Goal: Use online tool/utility: Utilize a website feature to perform a specific function

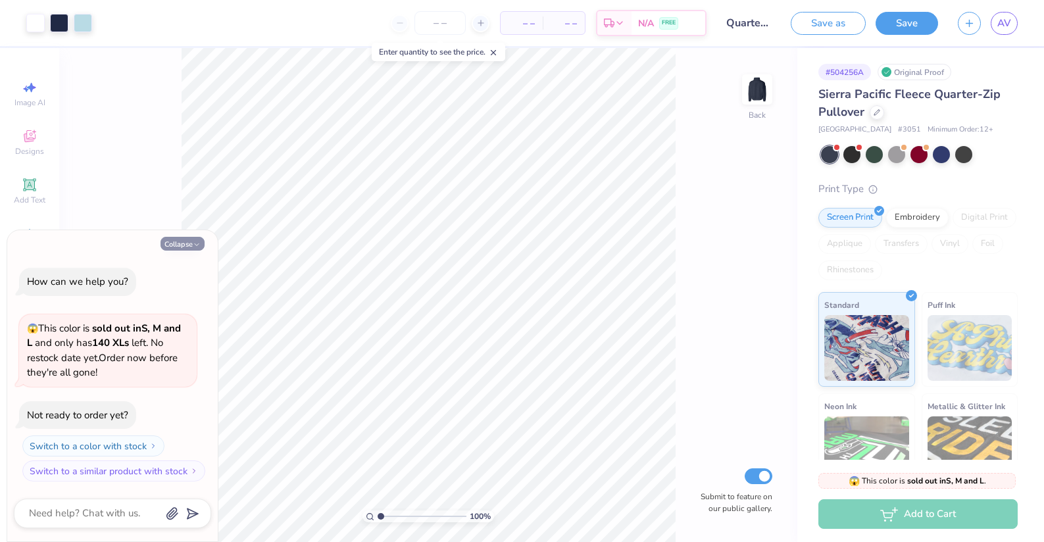
click at [176, 243] on button "Collapse" at bounding box center [183, 244] width 44 height 14
type textarea "x"
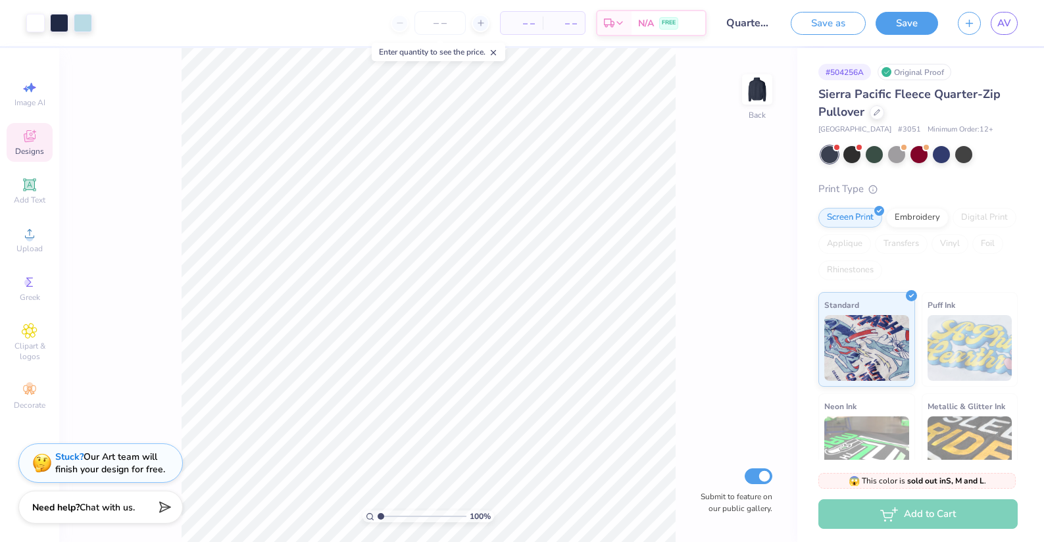
click at [37, 138] on icon at bounding box center [30, 136] width 16 height 16
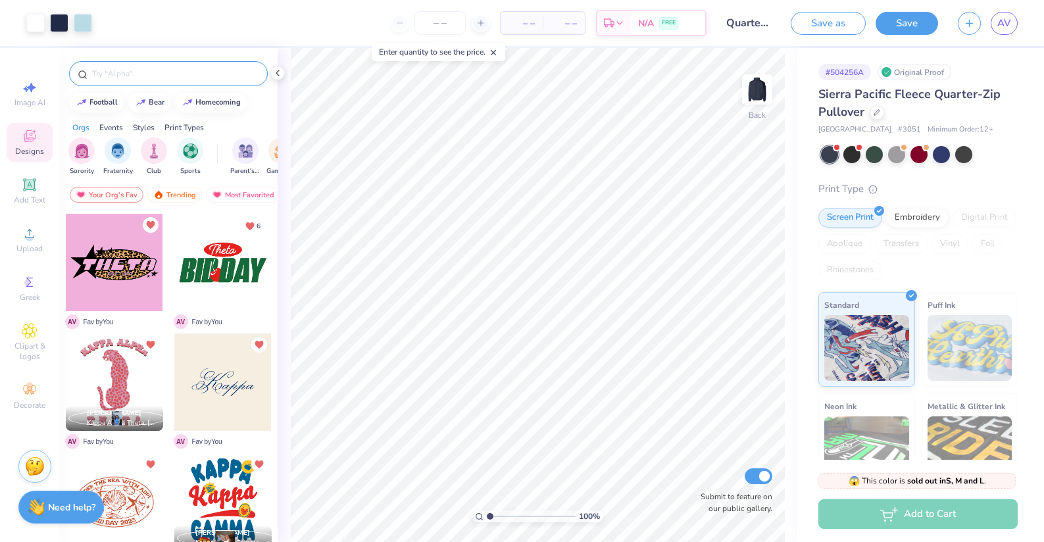
click at [122, 77] on input "text" at bounding box center [175, 73] width 168 height 13
type input "kao"
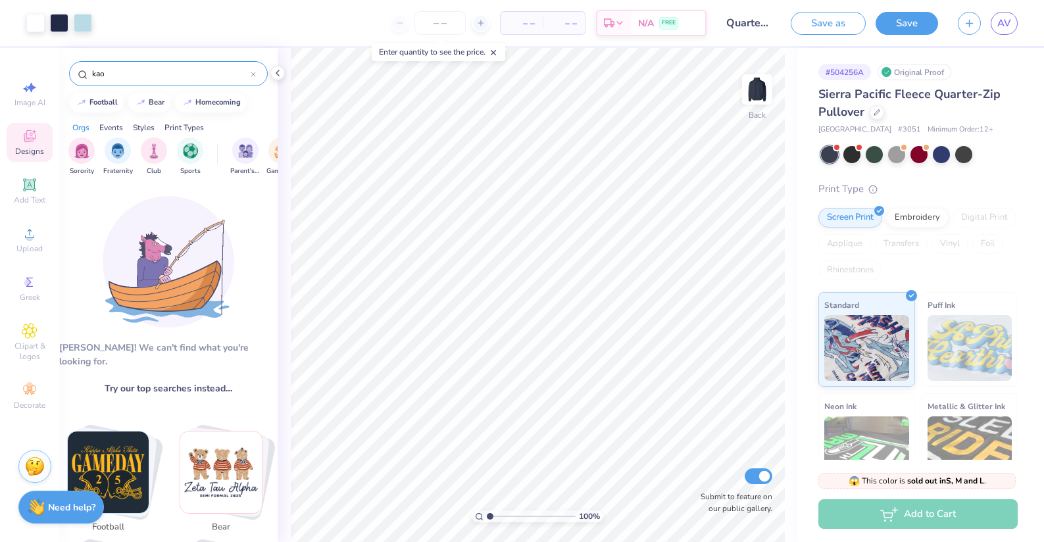
click at [257, 72] on div "kao" at bounding box center [168, 73] width 199 height 25
click at [252, 76] on icon at bounding box center [253, 74] width 4 height 4
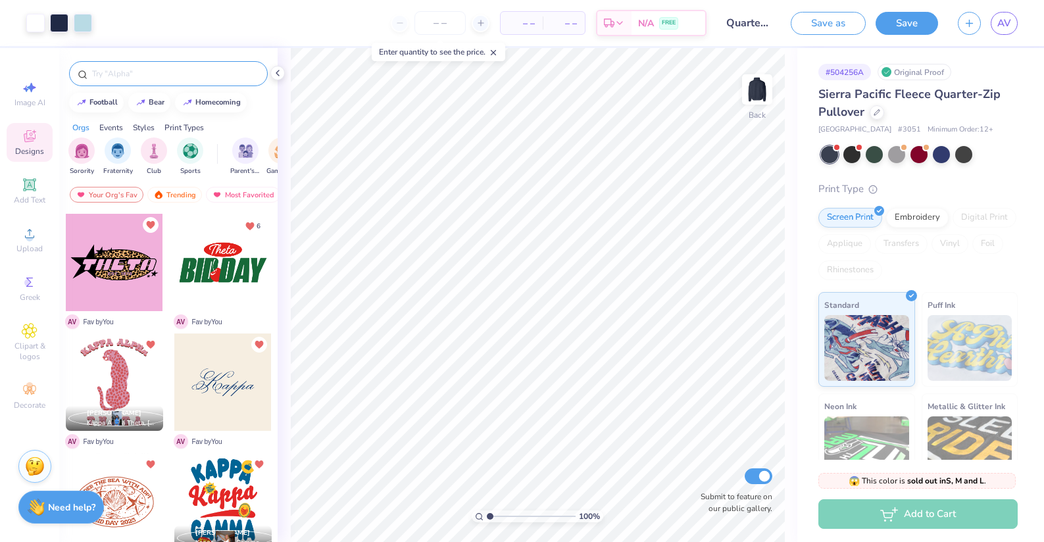
click at [192, 72] on input "text" at bounding box center [175, 73] width 168 height 13
click at [228, 36] on div "– – Per Item – – Total Est. Delivery N/A FREE" at bounding box center [404, 23] width 605 height 46
click at [163, 194] on div "Trending" at bounding box center [174, 195] width 55 height 16
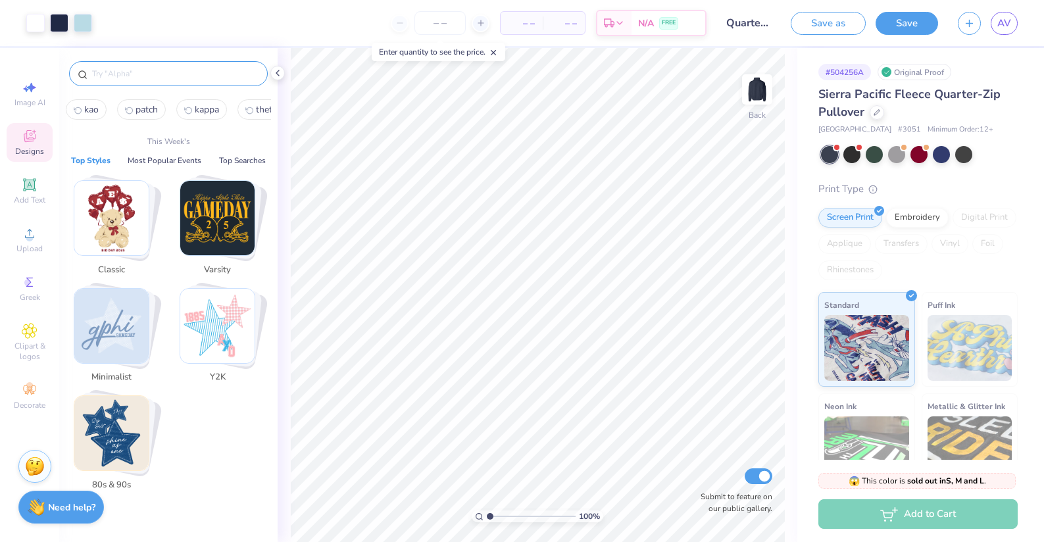
click at [129, 72] on input "text" at bounding box center [175, 73] width 168 height 13
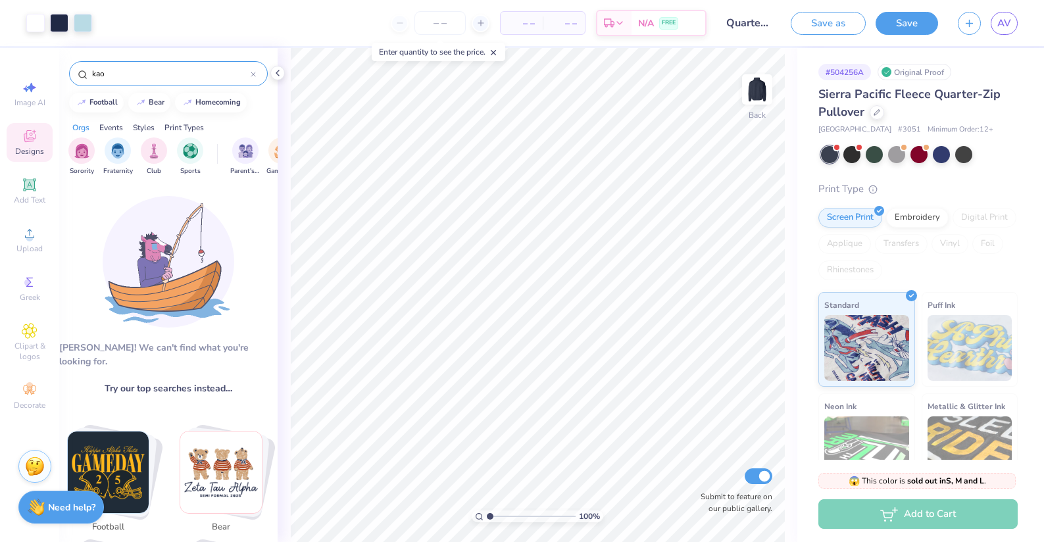
click at [151, 76] on input "kao" at bounding box center [171, 73] width 160 height 13
type input "theta"
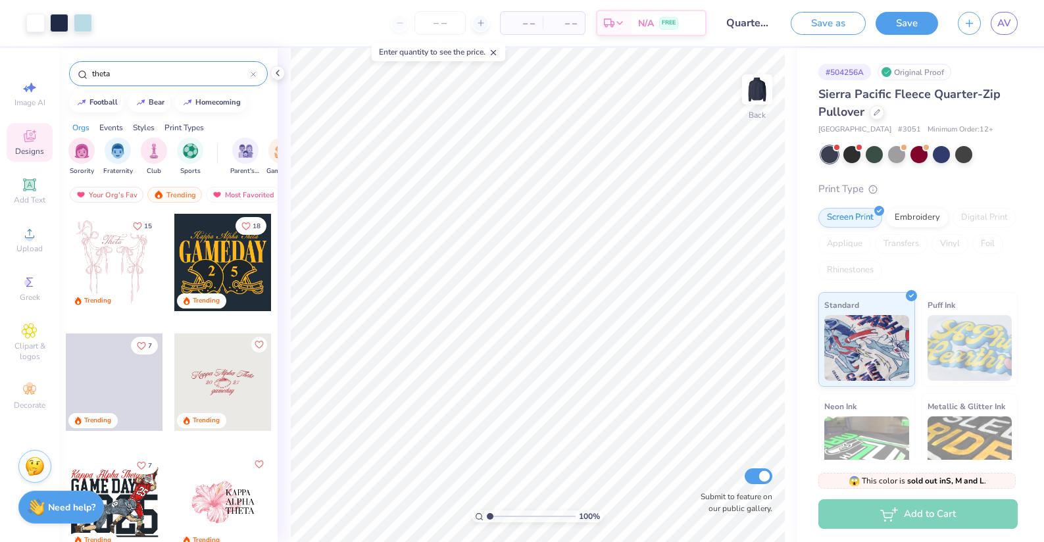
scroll to position [0, 76]
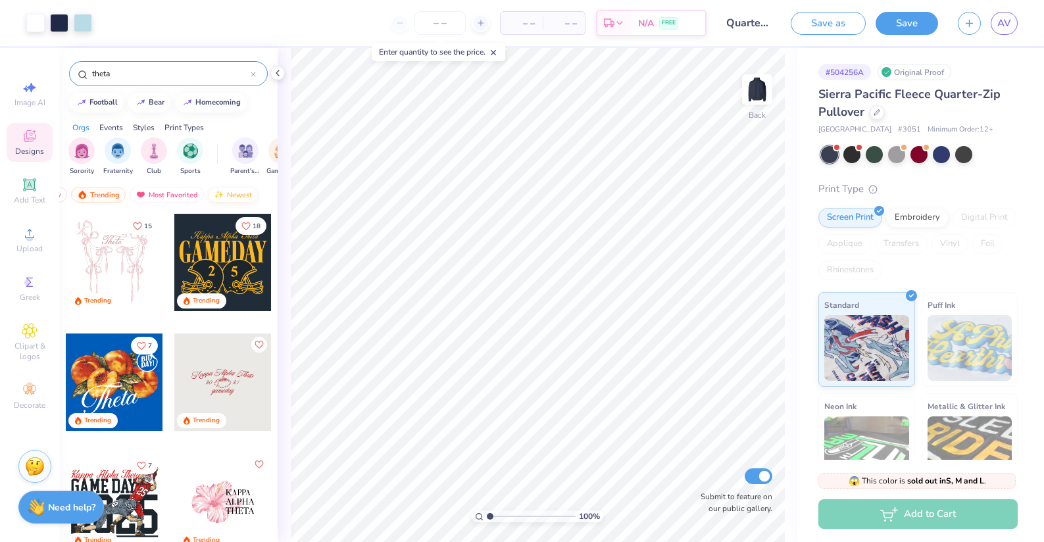
click at [230, 193] on div "Newest" at bounding box center [233, 195] width 50 height 16
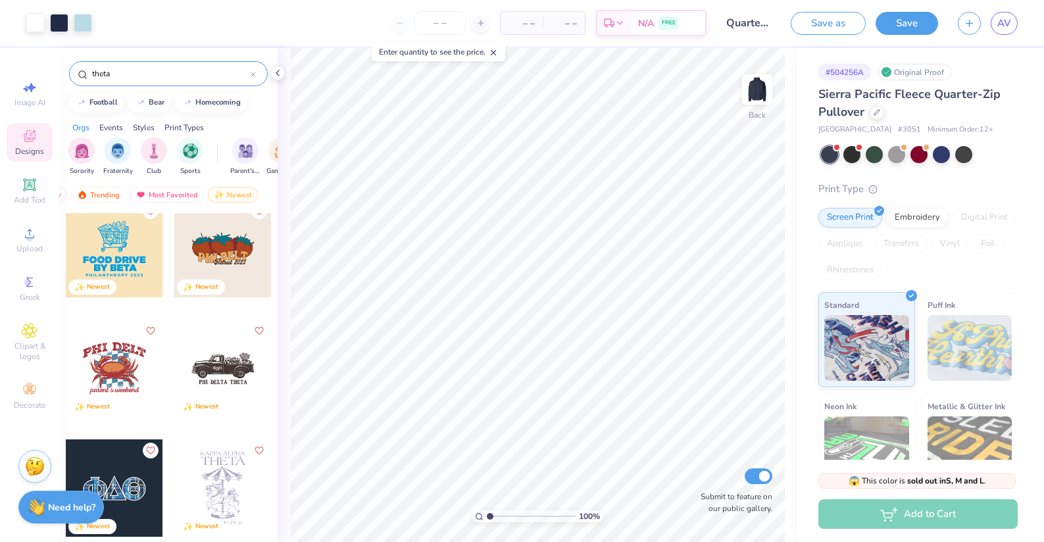
scroll to position [1103, 0]
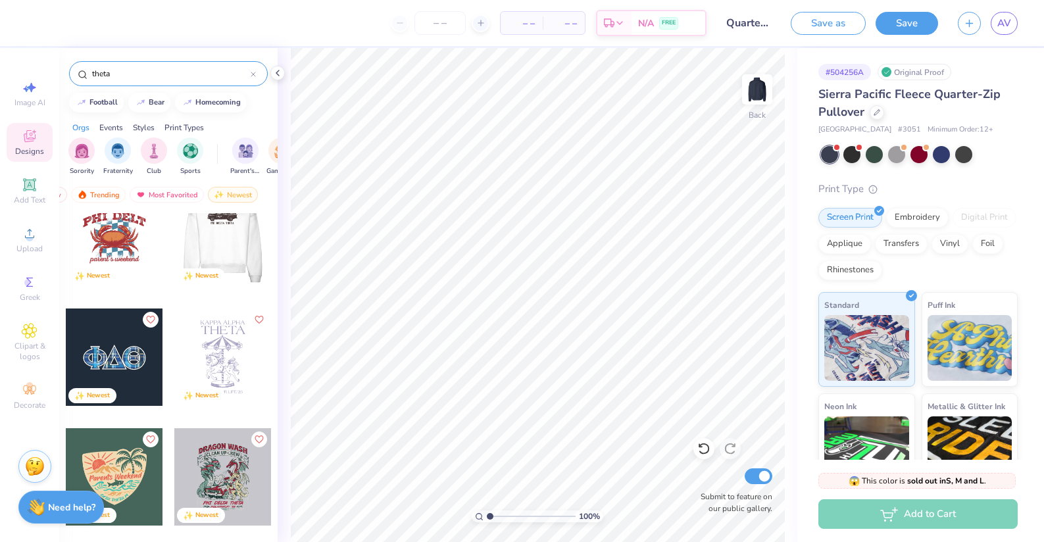
click at [226, 249] on div at bounding box center [222, 237] width 97 height 97
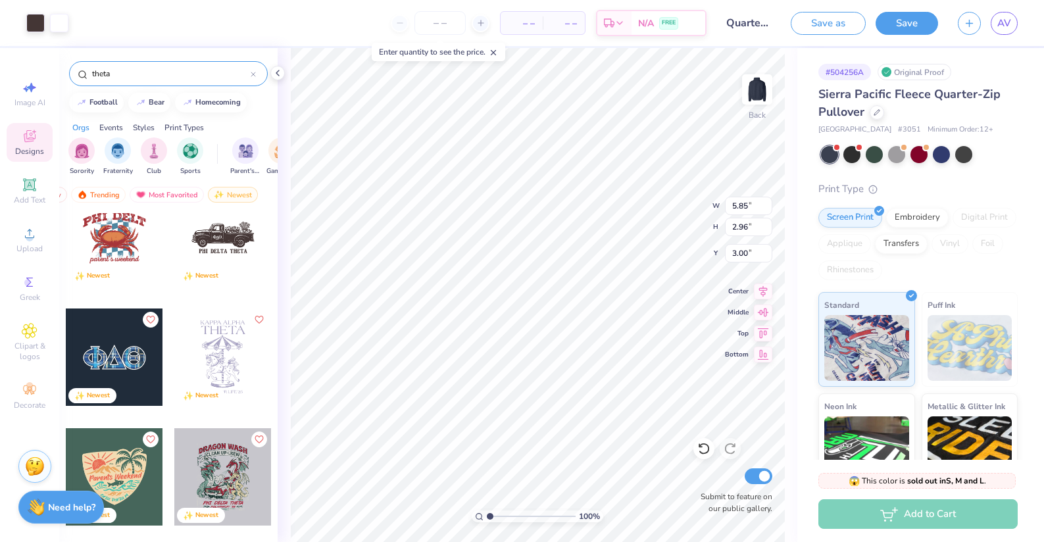
scroll to position [1211, 0]
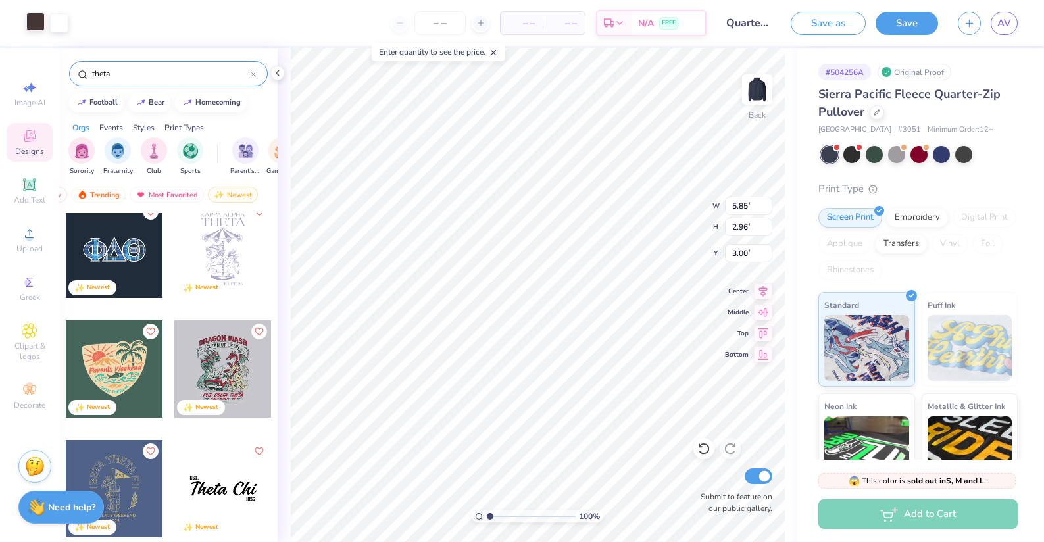
click at [41, 28] on div at bounding box center [35, 22] width 18 height 18
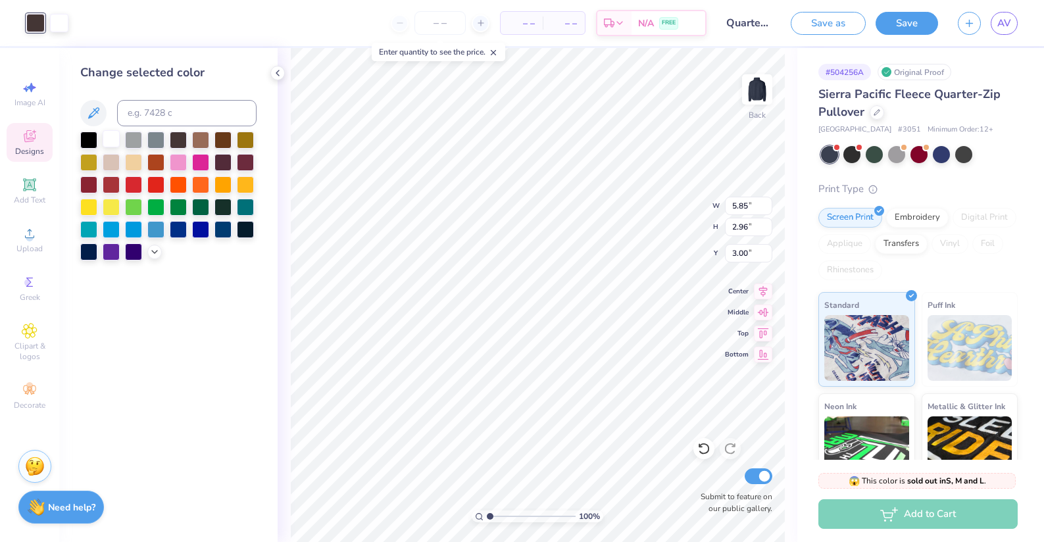
click at [111, 140] on div at bounding box center [111, 138] width 17 height 17
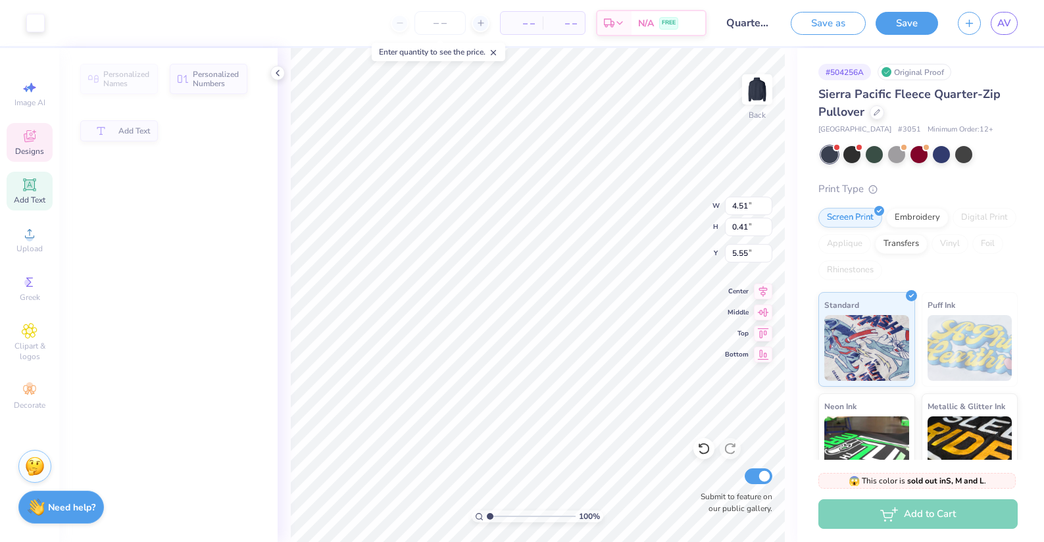
type input "4.51"
type input "0.41"
type input "5.55"
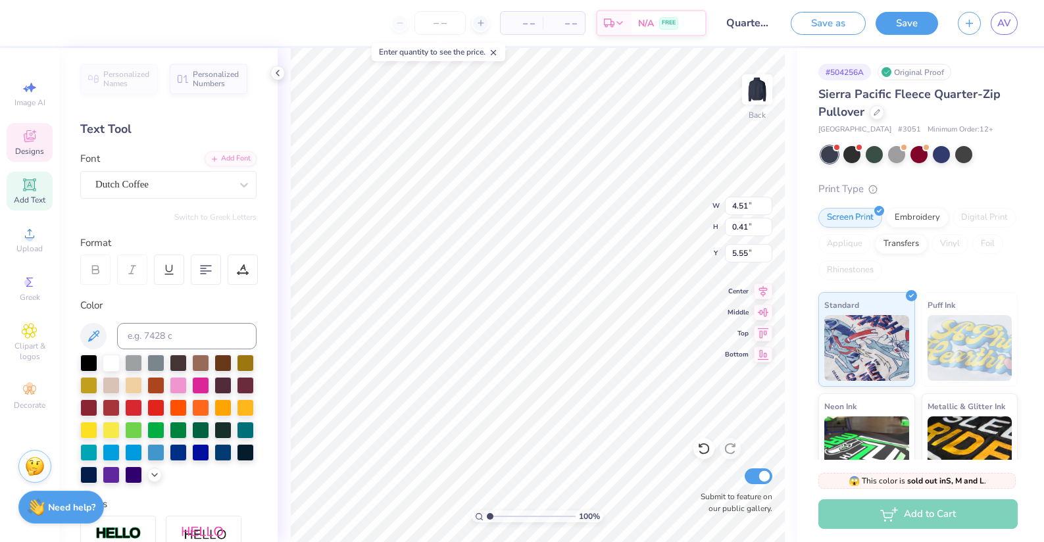
scroll to position [0, 0]
type textarea "KAPPA ALPHA THETA"
type input "3.24"
type input "1.64"
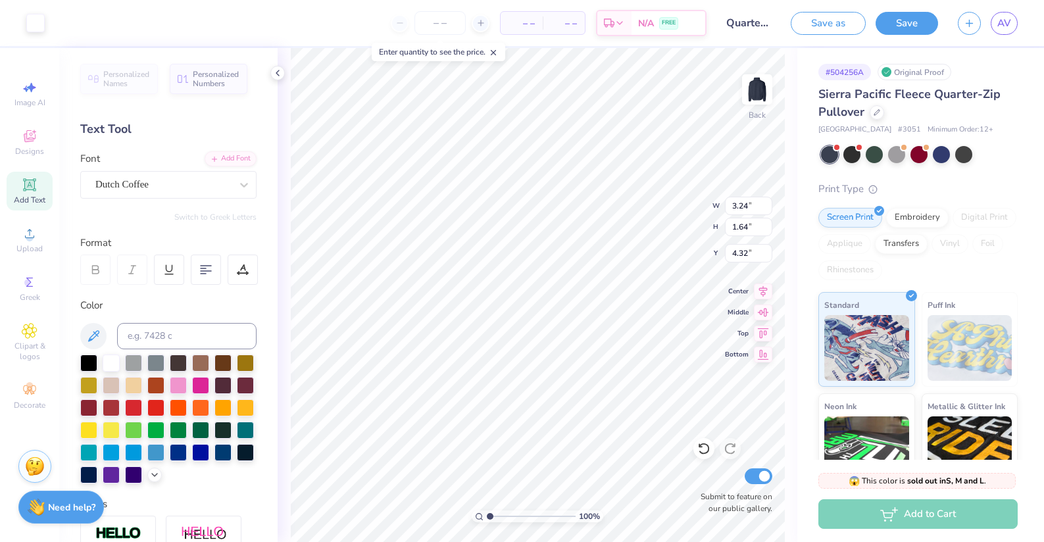
type input "2.18"
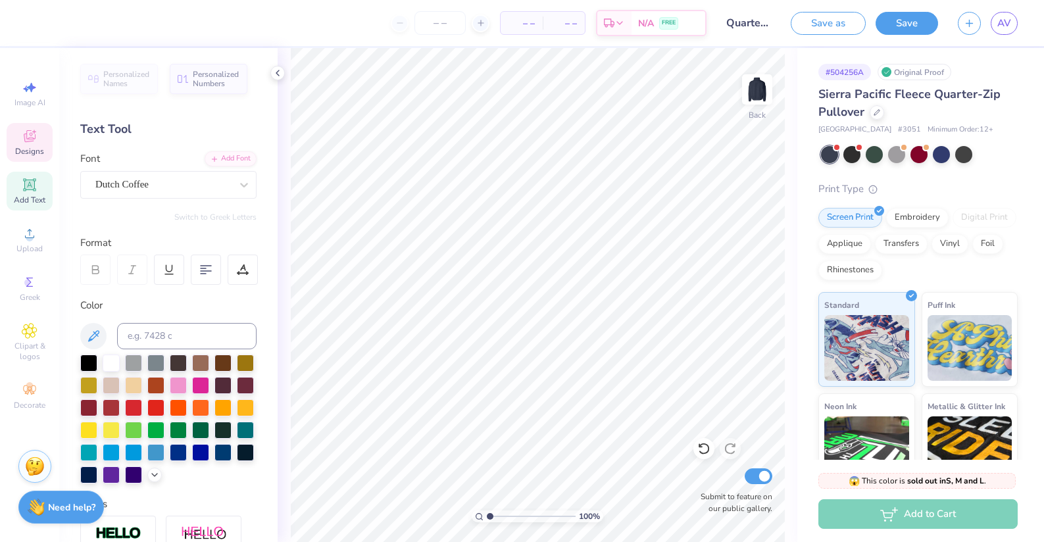
click at [24, 133] on icon at bounding box center [30, 136] width 16 height 16
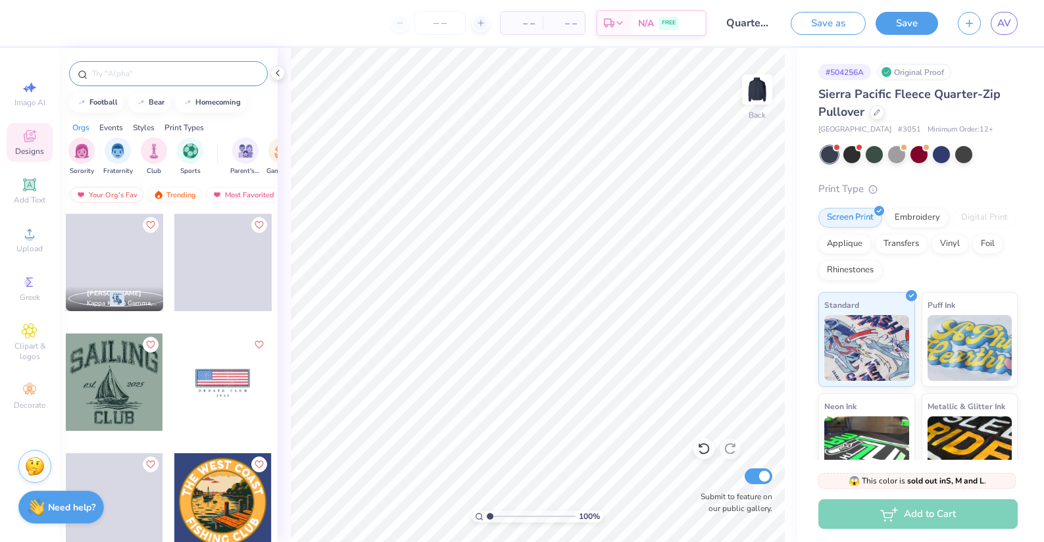
click at [96, 75] on input "text" at bounding box center [175, 73] width 168 height 13
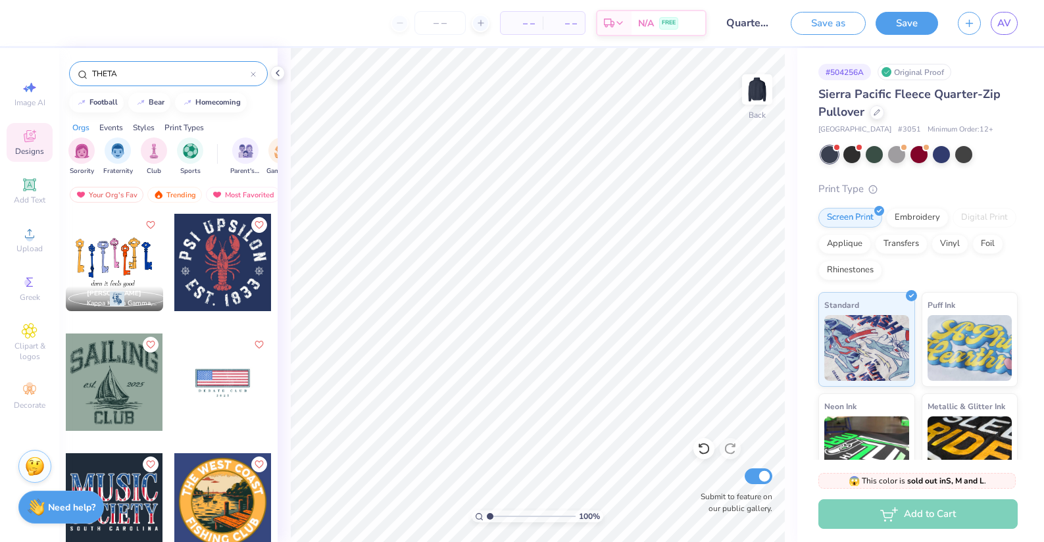
type input "THETA"
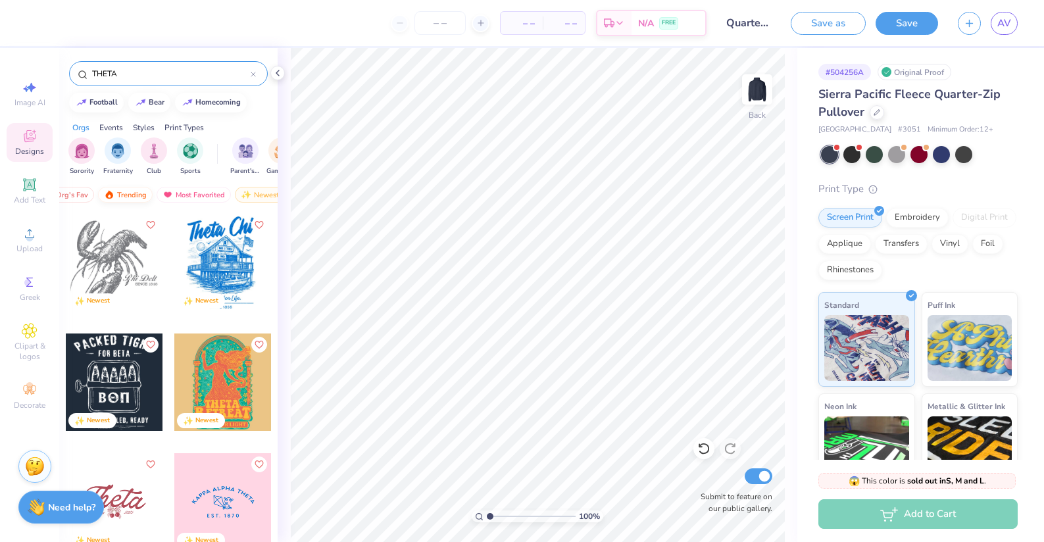
scroll to position [0, 76]
click at [225, 191] on div "Newest" at bounding box center [233, 195] width 50 height 16
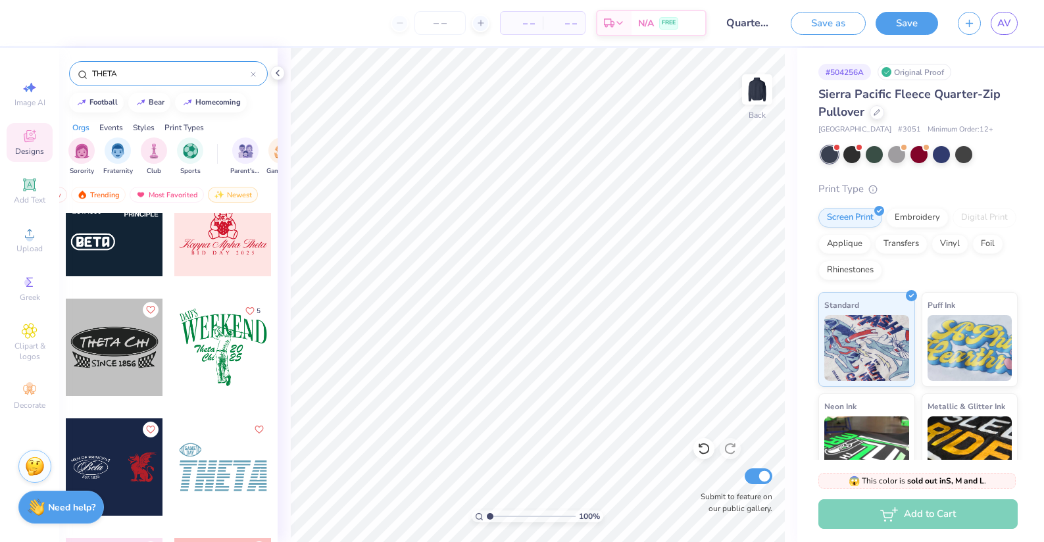
scroll to position [8606, 0]
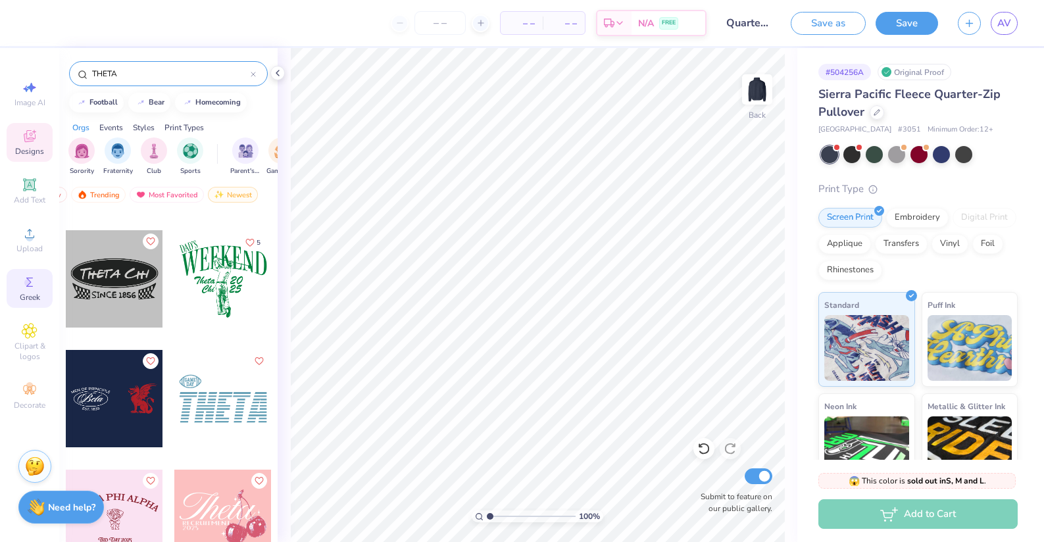
click at [28, 290] on div "Greek" at bounding box center [30, 288] width 46 height 39
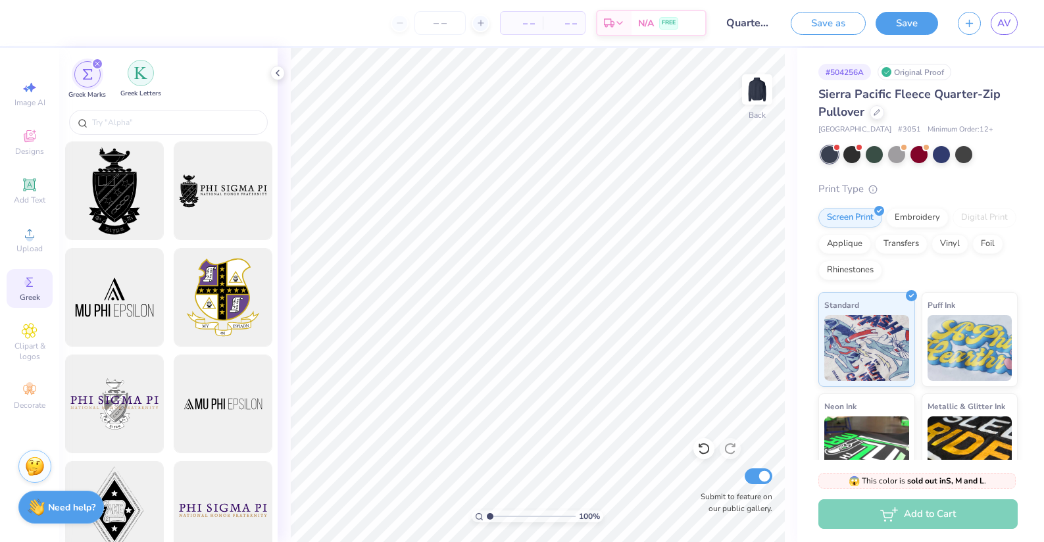
click at [139, 78] on img "filter for Greek Letters" at bounding box center [140, 72] width 13 height 13
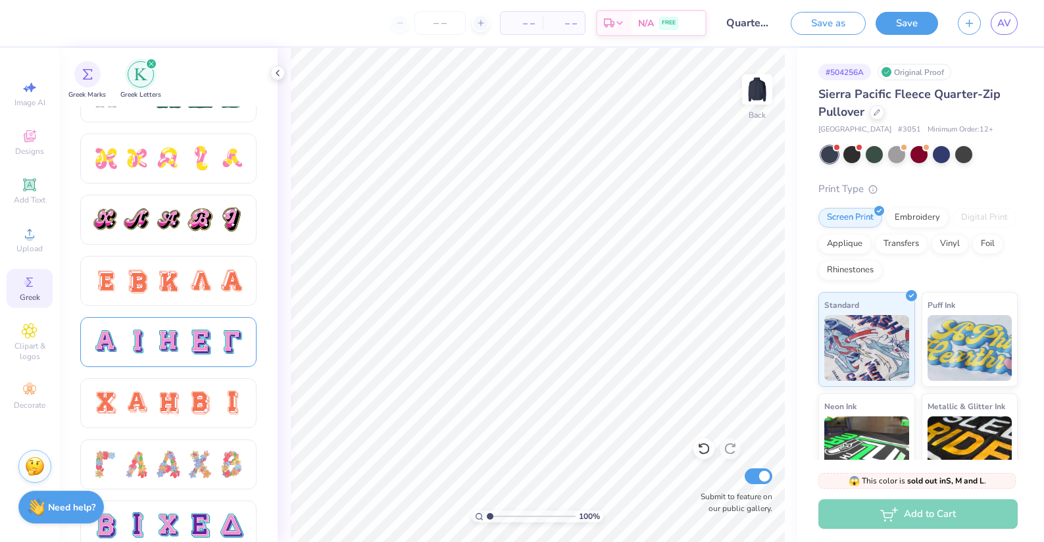
scroll to position [692, 0]
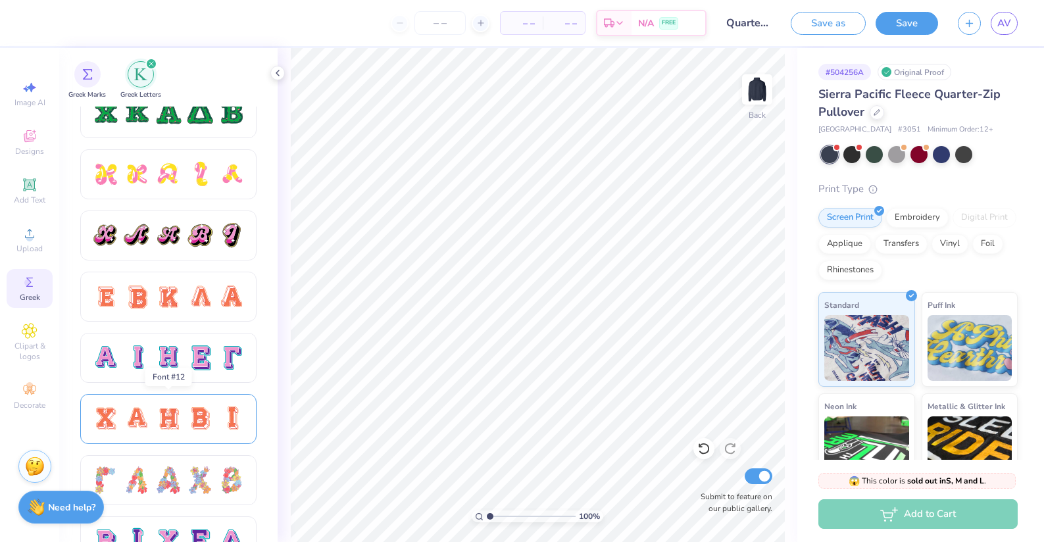
click at [181, 405] on div at bounding box center [169, 419] width 28 height 28
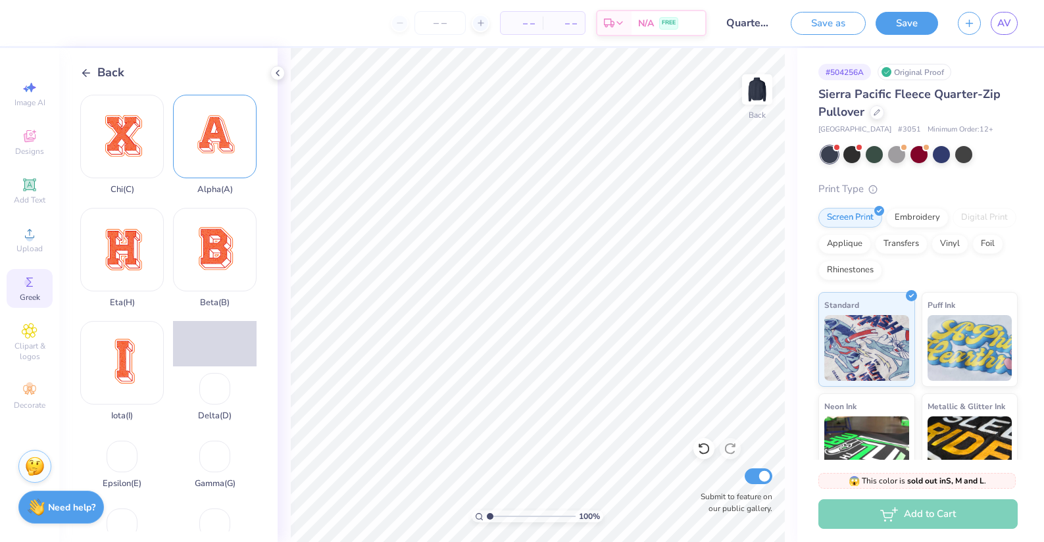
click at [206, 157] on div "Alpha ( A )" at bounding box center [215, 145] width 84 height 100
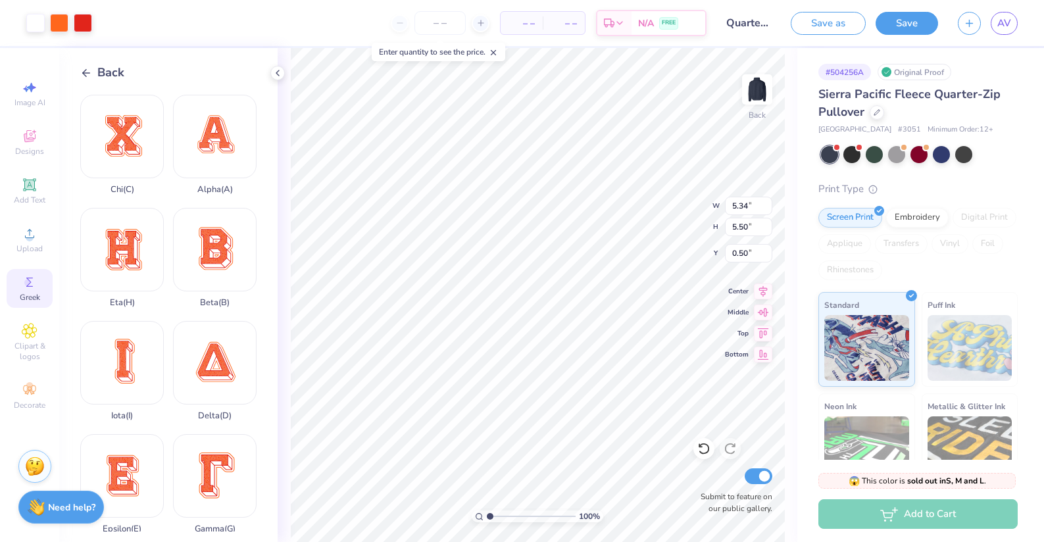
scroll to position [236, 0]
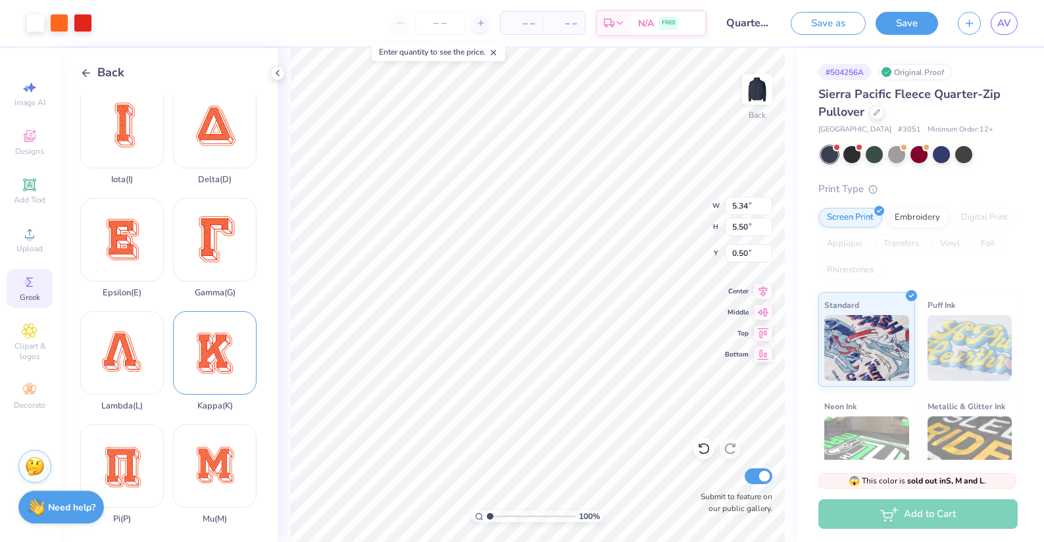
click at [188, 372] on div "Kappa ( K )" at bounding box center [215, 361] width 84 height 100
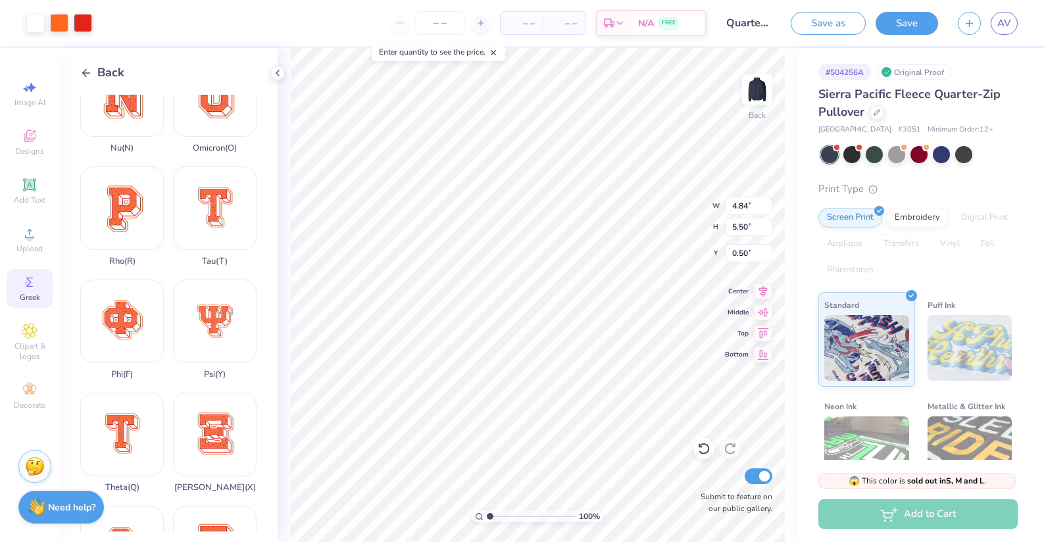
scroll to position [924, 0]
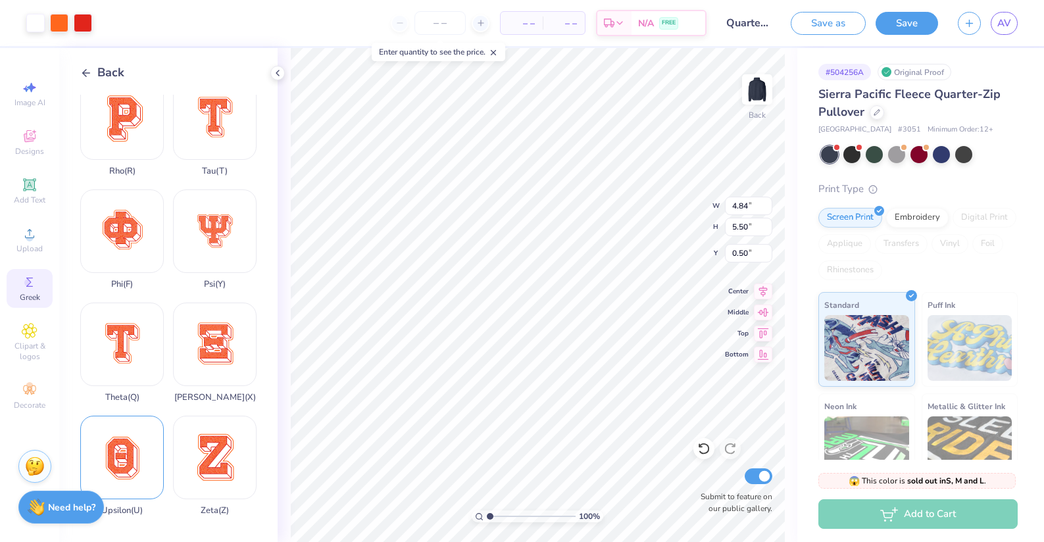
click at [138, 451] on div "Upsilon ( U )" at bounding box center [122, 466] width 84 height 100
type input "2.45"
type input "3.11"
type input "2.89"
click at [61, 23] on div at bounding box center [59, 22] width 18 height 18
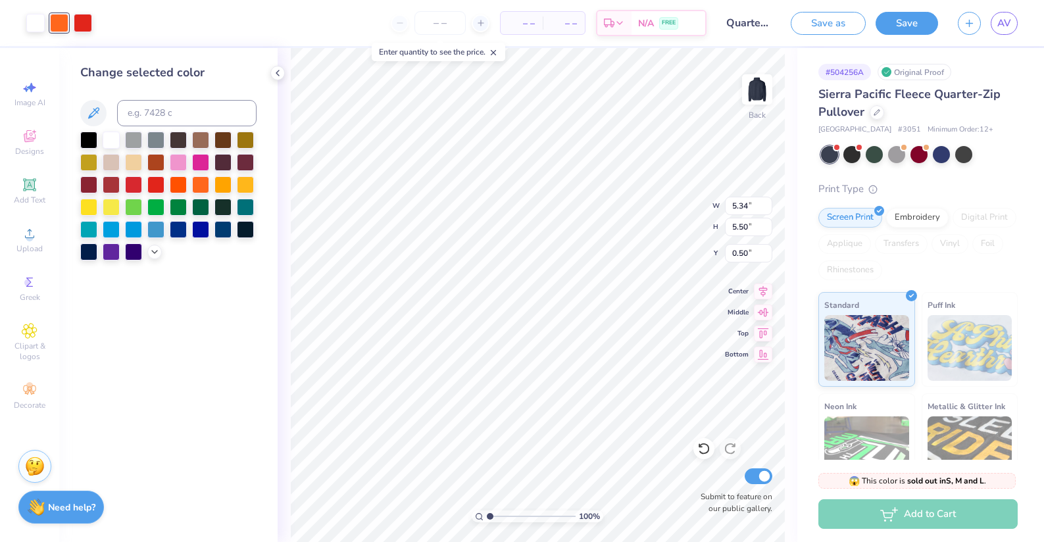
click at [151, 244] on div at bounding box center [168, 196] width 176 height 129
click at [151, 247] on icon at bounding box center [154, 250] width 11 height 11
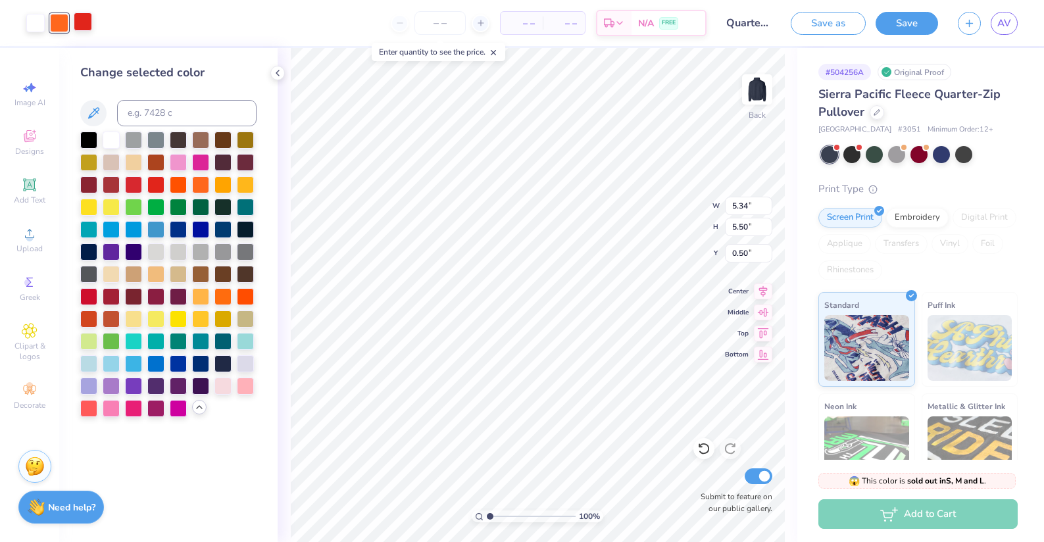
drag, startPoint x: 92, startPoint y: 368, endPoint x: 80, endPoint y: 24, distance: 344.4
click at [92, 368] on div at bounding box center [88, 363] width 17 height 17
click at [80, 24] on div at bounding box center [83, 22] width 18 height 18
click at [219, 366] on div at bounding box center [223, 362] width 17 height 17
click at [663, 209] on div "100 % Back W 5.34 5.34 " H 5.50 5.50 " Y 0.50 0.50 " Center Middle Top Bottom S…" at bounding box center [538, 295] width 520 height 494
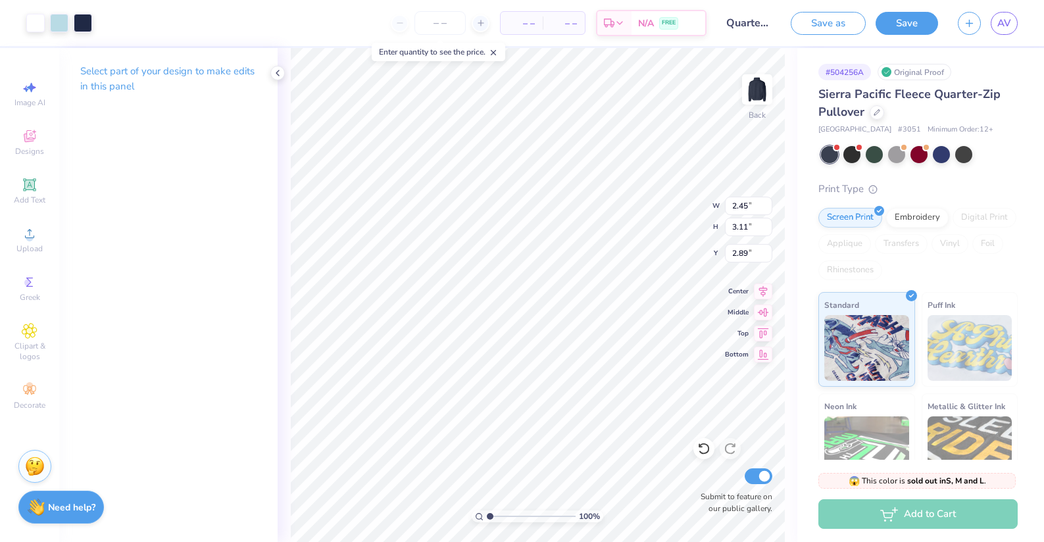
type input "4.84"
type input "5.50"
type input "0.50"
type input "2.27"
type input "2.58"
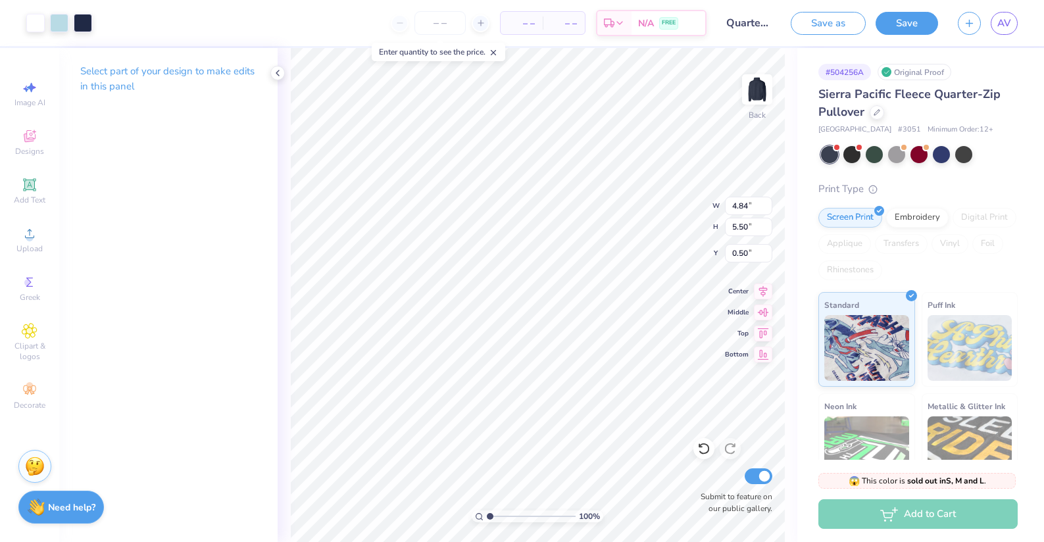
type input "3.41"
type input "5.34"
type input "5.50"
type input "0.50"
type input "2.39"
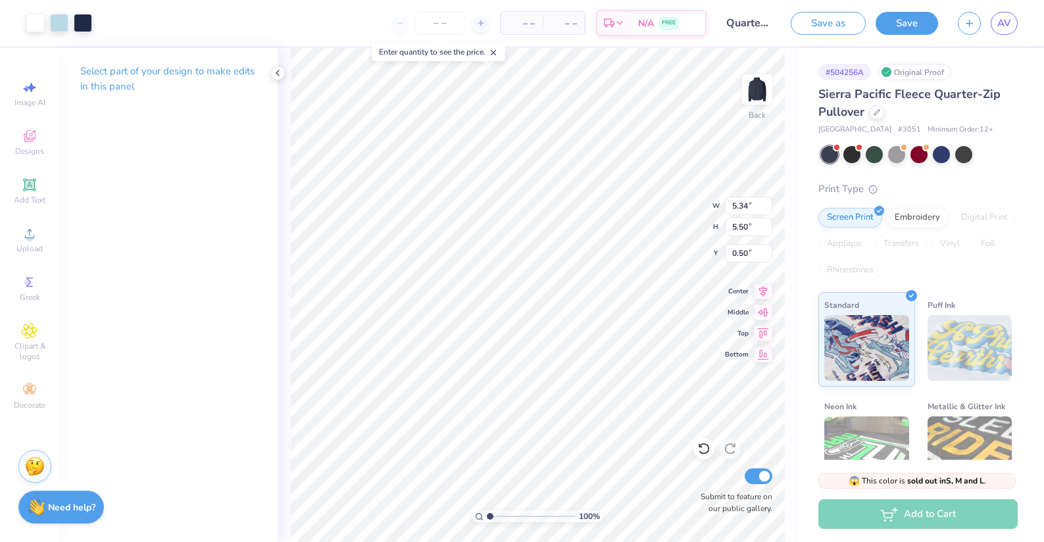
type input "2.46"
type input "3.54"
type input "2.27"
type input "2.58"
type input "1.71"
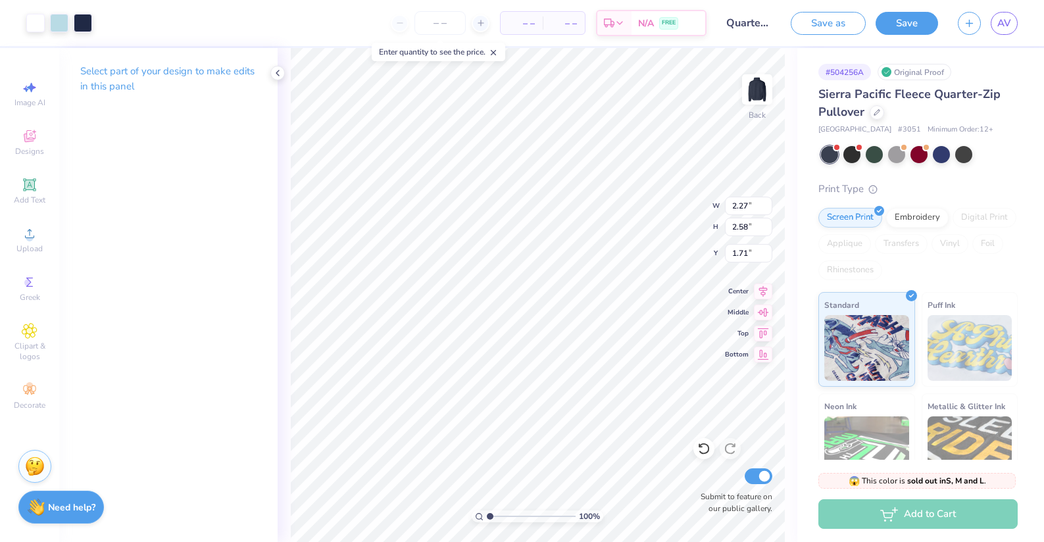
type input "2.45"
type input "3.11"
type input "1.45"
type input "1.54"
type input "1.95"
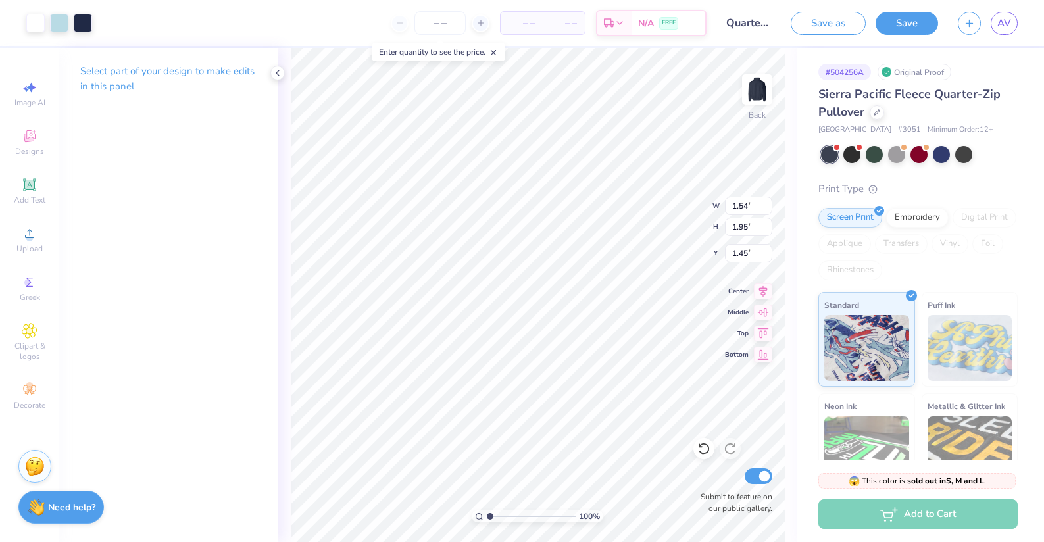
type input "1.71"
type input "2.27"
type input "2.58"
type input "2.49"
type input "2.83"
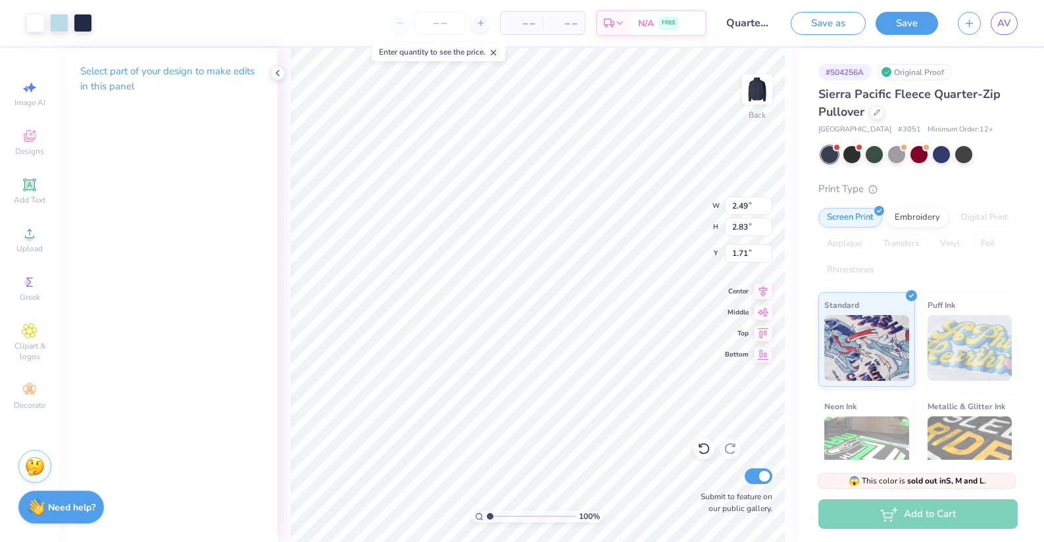
type input "2.39"
type input "2.46"
type input "1.45"
type input "1.71"
type input "1.76"
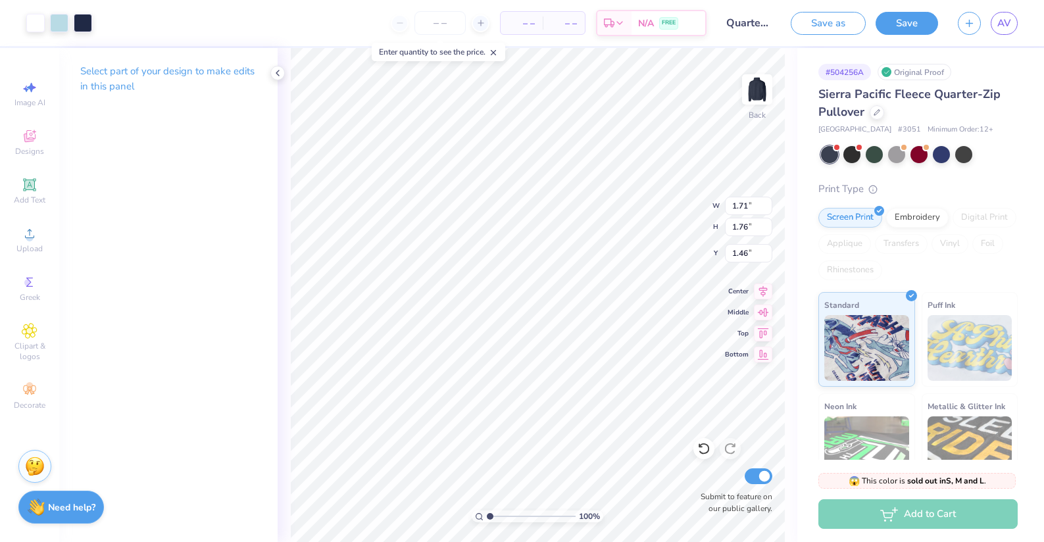
type input "1.49"
type input "1.54"
type input "1.95"
type input "3.25"
type input "3.26"
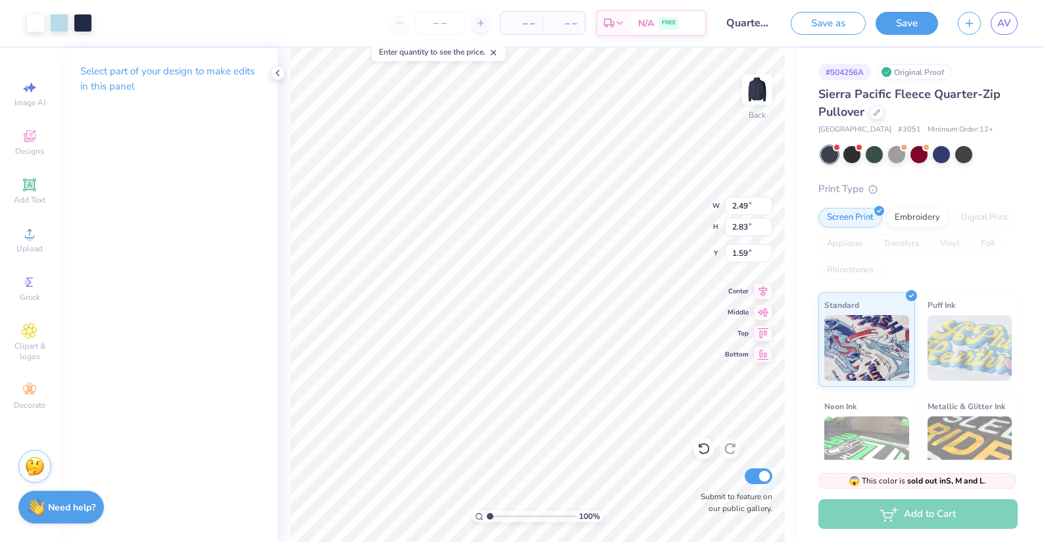
type input "3.70"
type input "1.40"
type input "1.35"
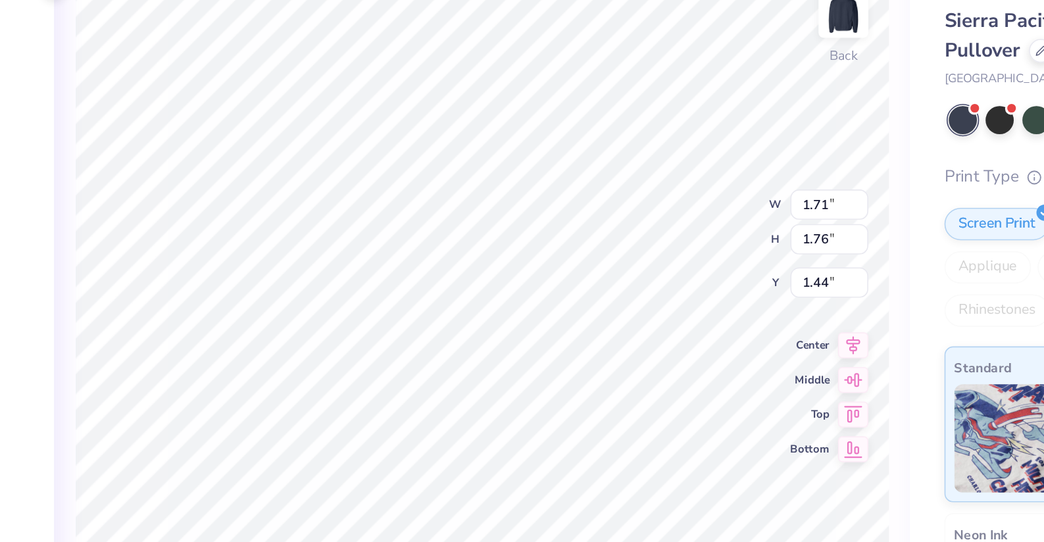
type input "1.24"
type input "3.00"
type input "1.71"
type input "1.76"
type input "1.24"
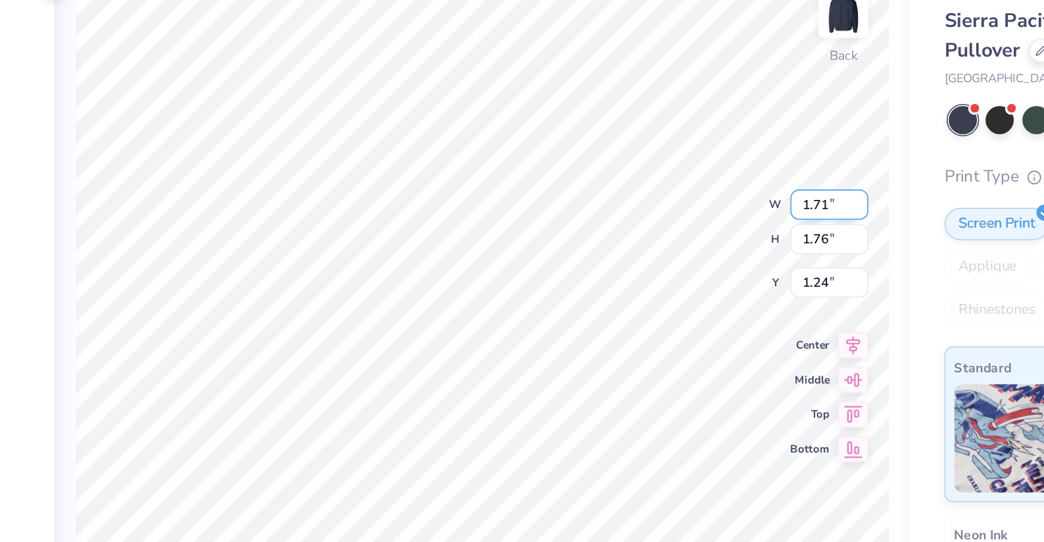
type input "1.54"
type input "1.95"
type input "3.00"
click at [749, 251] on input "3.00" at bounding box center [748, 253] width 47 height 18
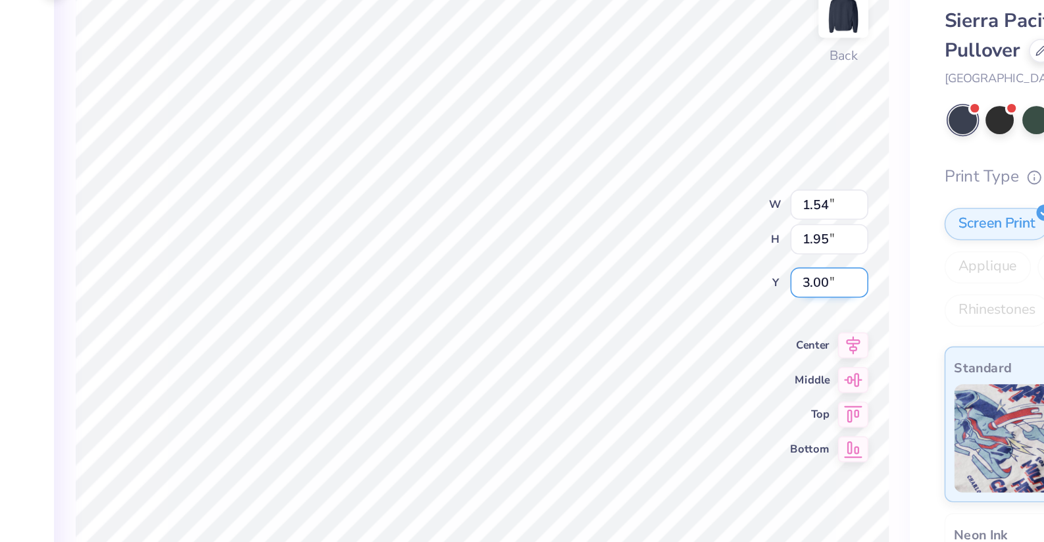
click at [707, 253] on div "100 % Back W 1.54 1.54 " H 1.95 1.95 " Y 3.00 3.00 " Center Middle Top Bottom S…" at bounding box center [538, 295] width 520 height 494
click at [754, 257] on input "3.00" at bounding box center [748, 253] width 47 height 18
click at [714, 251] on div "100 % Back W 1.54 1.54 " H 1.95 1.95 " Y 3.00 3.00 " Center Middle Top Bottom S…" at bounding box center [538, 295] width 520 height 494
click at [755, 255] on input "3.00" at bounding box center [748, 253] width 47 height 18
click at [766, 257] on input "1.94" at bounding box center [748, 253] width 47 height 18
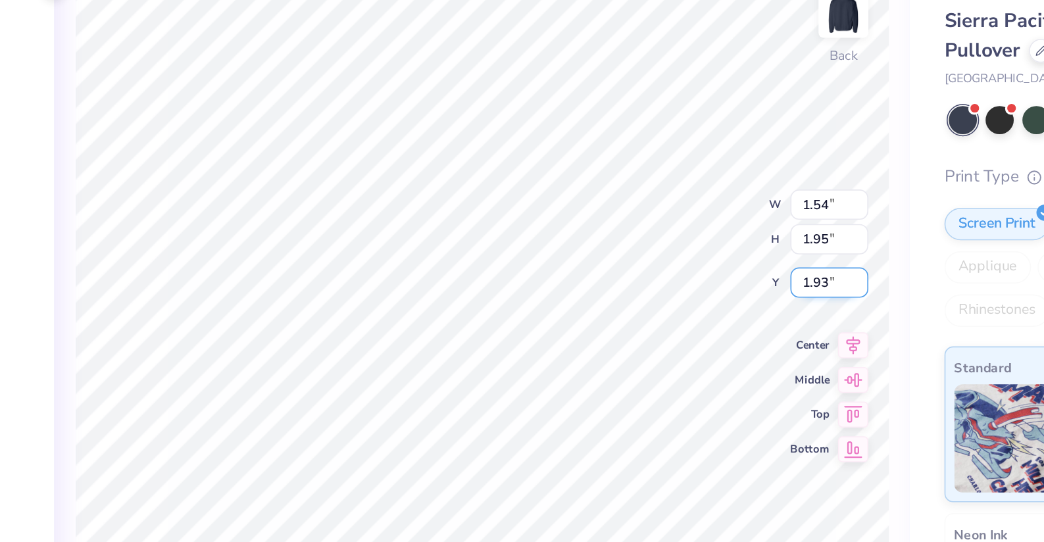
click at [766, 257] on input "1.93" at bounding box center [748, 253] width 47 height 18
click at [766, 257] on input "1.92" at bounding box center [748, 253] width 47 height 18
click at [766, 257] on input "1.74" at bounding box center [748, 253] width 47 height 18
click at [766, 257] on input "1.73" at bounding box center [748, 253] width 47 height 18
click at [766, 257] on input "1.33" at bounding box center [748, 253] width 47 height 18
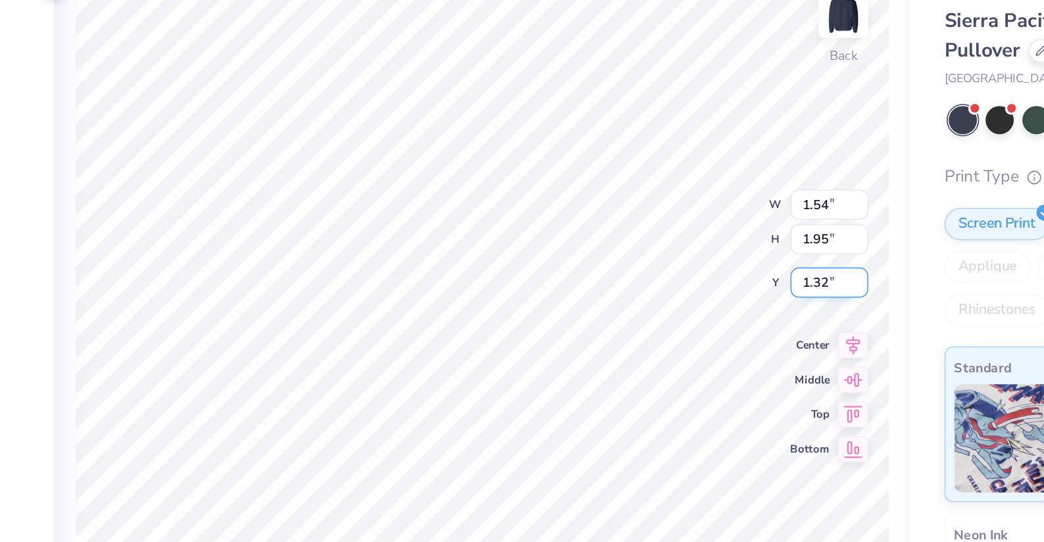
click at [766, 257] on input "1.32" at bounding box center [748, 253] width 47 height 18
click at [766, 257] on input "1.31" at bounding box center [748, 253] width 47 height 18
click at [766, 257] on input "1.3" at bounding box center [748, 253] width 47 height 18
click at [766, 257] on input "1.29" at bounding box center [748, 253] width 47 height 18
click at [766, 257] on input "1.28" at bounding box center [748, 253] width 47 height 18
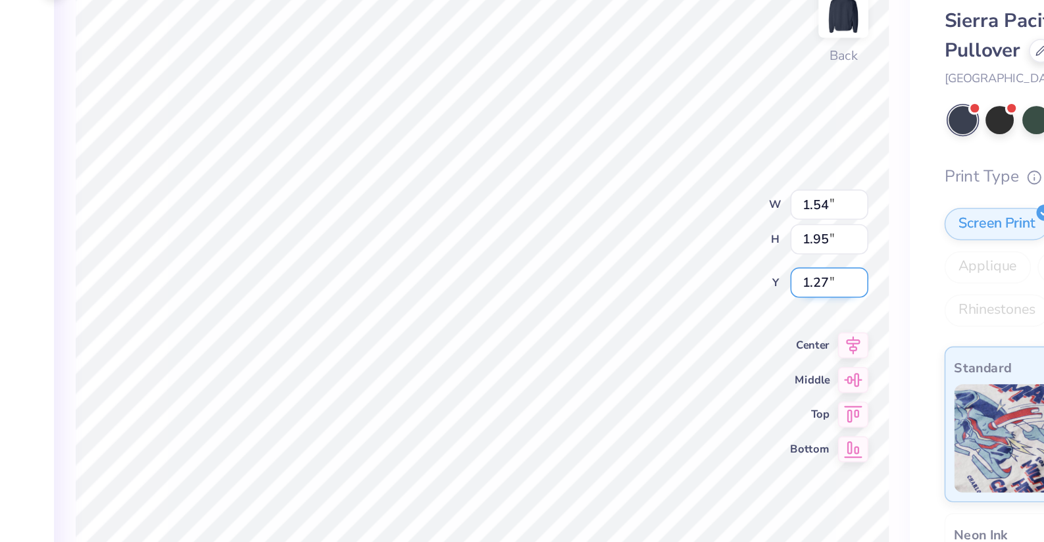
click at [766, 257] on input "1.27" at bounding box center [748, 253] width 47 height 18
click at [766, 257] on input "1.26" at bounding box center [748, 253] width 47 height 18
click at [766, 257] on input "1.25" at bounding box center [748, 253] width 47 height 18
click at [766, 257] on input "1.24" at bounding box center [748, 253] width 47 height 18
drag, startPoint x: 748, startPoint y: 230, endPoint x: 755, endPoint y: 224, distance: 8.9
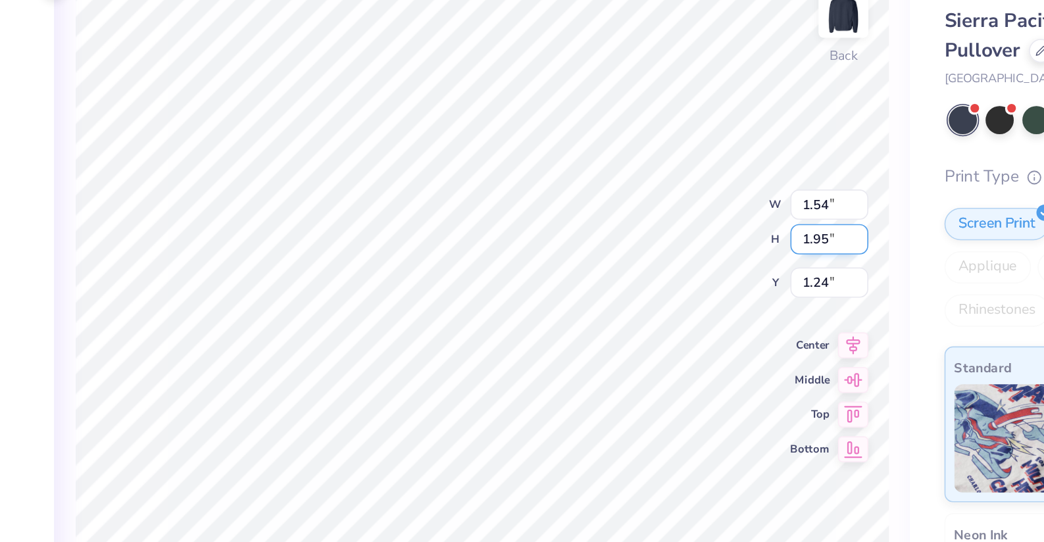
click at [748, 230] on input "1.95" at bounding box center [748, 227] width 47 height 18
click at [755, 224] on input "1.95" at bounding box center [748, 227] width 47 height 18
type input "3.00"
type input "1.71"
type input "1.76"
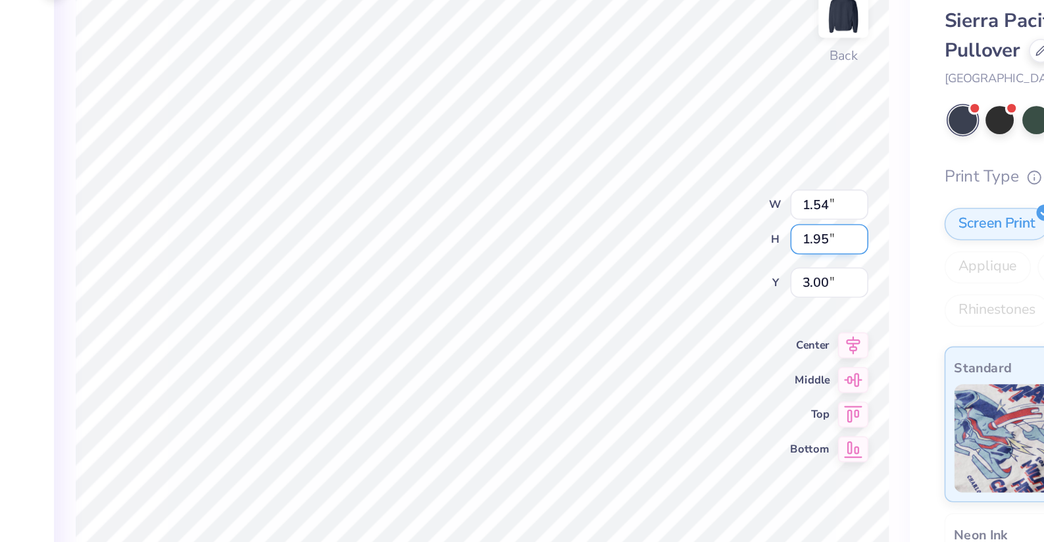
type input "1.24"
type input "1.54"
type input "1.95"
type input "3.00"
click at [752, 204] on input "1.54" at bounding box center [748, 206] width 47 height 18
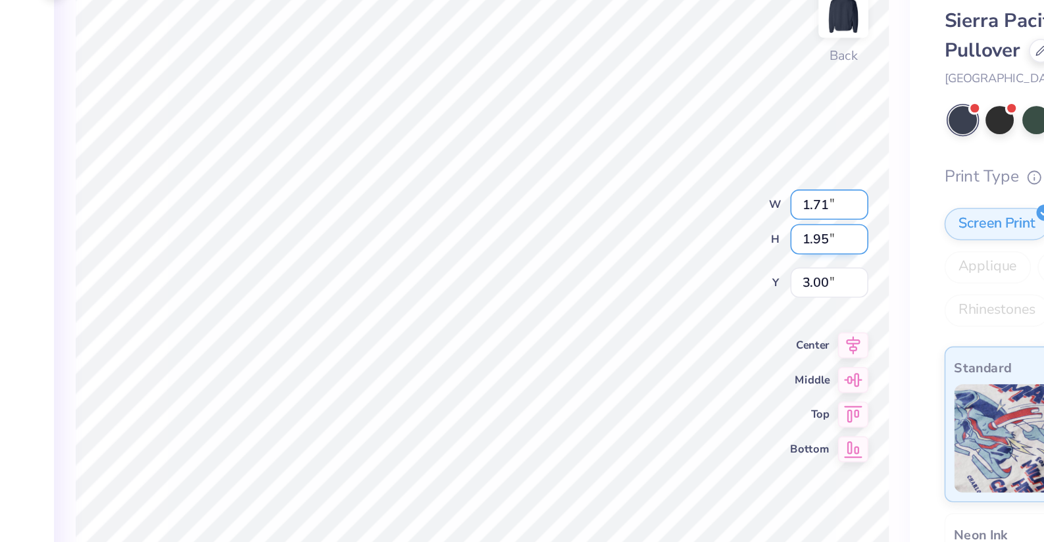
type input "1.71"
click at [748, 226] on input "1.95" at bounding box center [748, 227] width 47 height 18
type input "2.17"
type input "2.89"
type input "2"
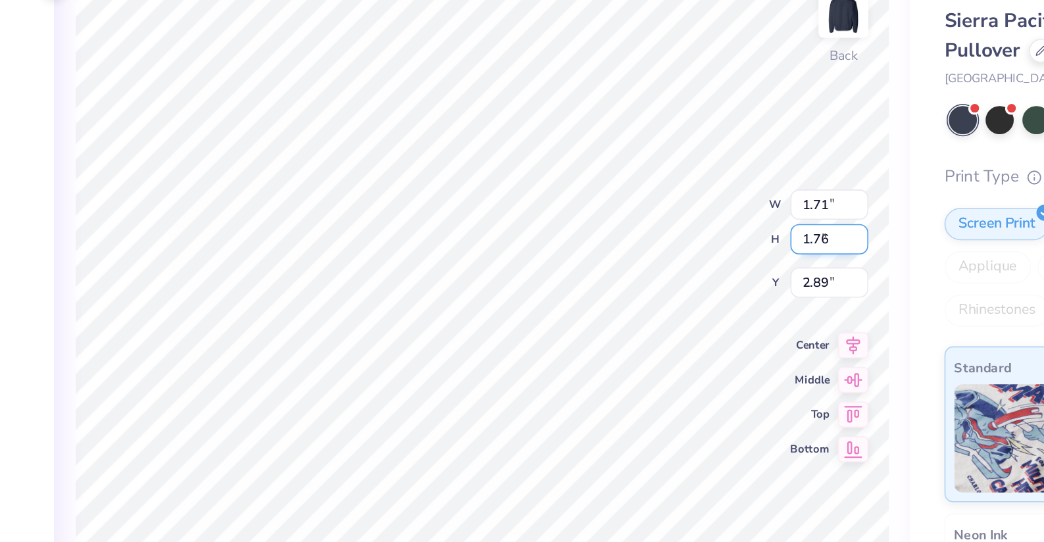
type input "1.76"
type input "1.38"
type input "3.10"
type input "3.00"
drag, startPoint x: 747, startPoint y: 205, endPoint x: 740, endPoint y: 205, distance: 7.9
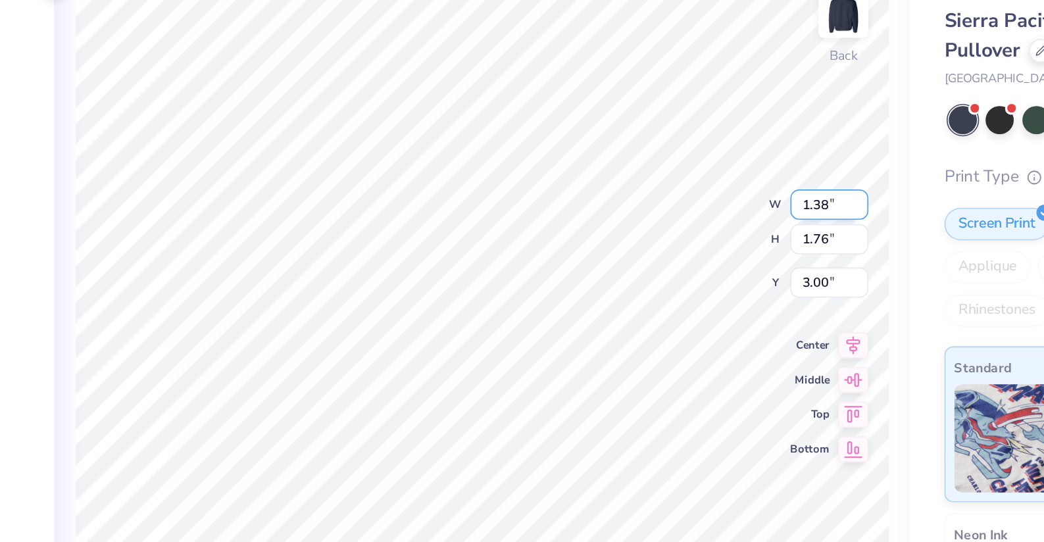
click at [740, 205] on input "1.38" at bounding box center [748, 206] width 47 height 18
type input "1.71"
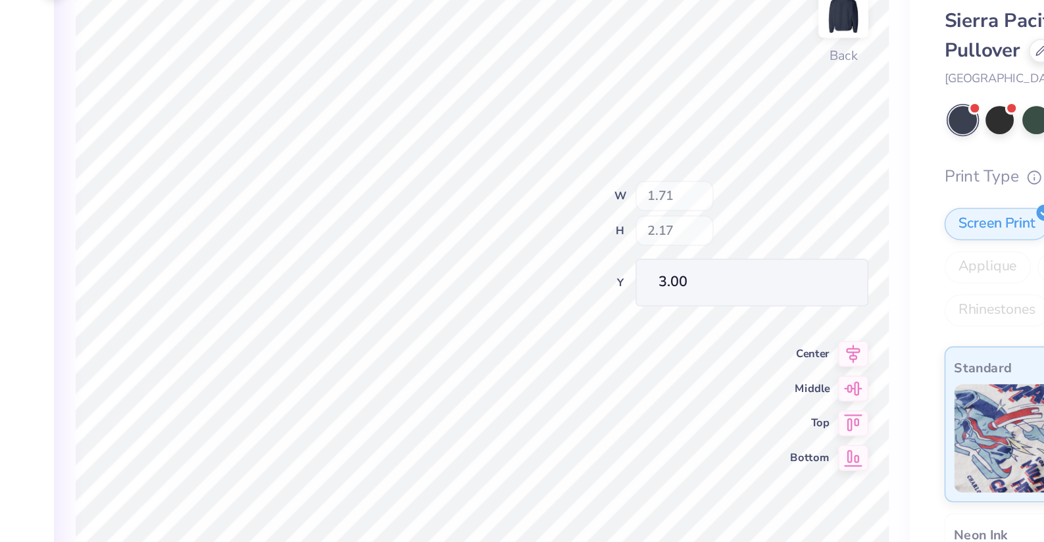
type input "2.17"
type input "2.79"
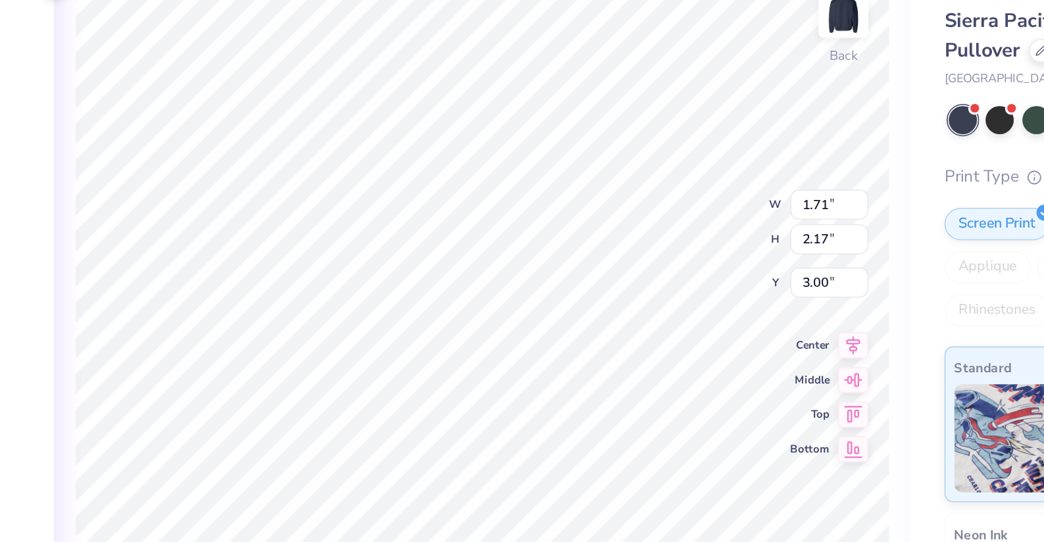
type input "1.76"
type input "1.24"
type input "1.82"
type input "1.87"
type input "1.13"
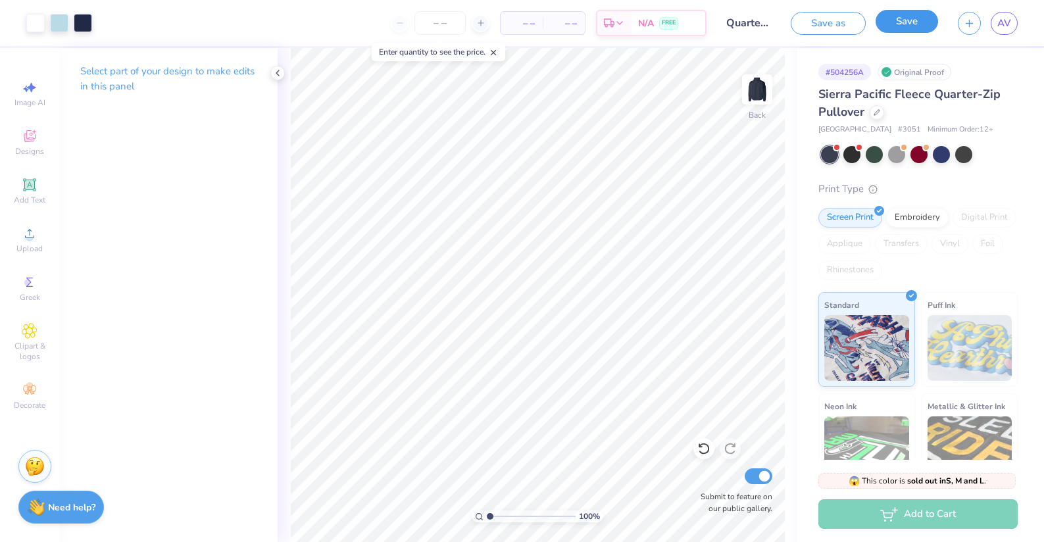
click at [891, 25] on button "Save" at bounding box center [907, 21] width 63 height 23
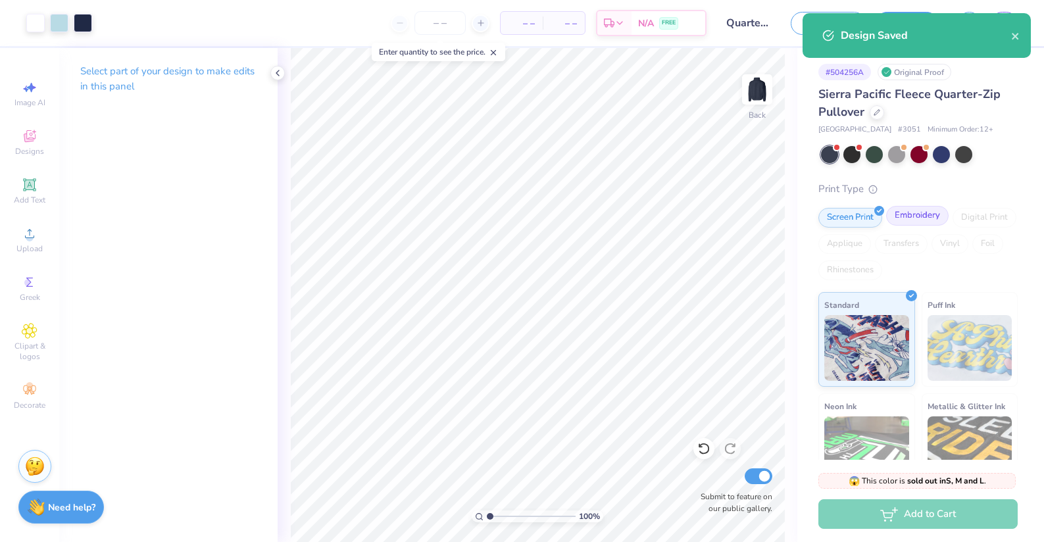
click at [906, 211] on div "Embroidery" at bounding box center [917, 216] width 63 height 20
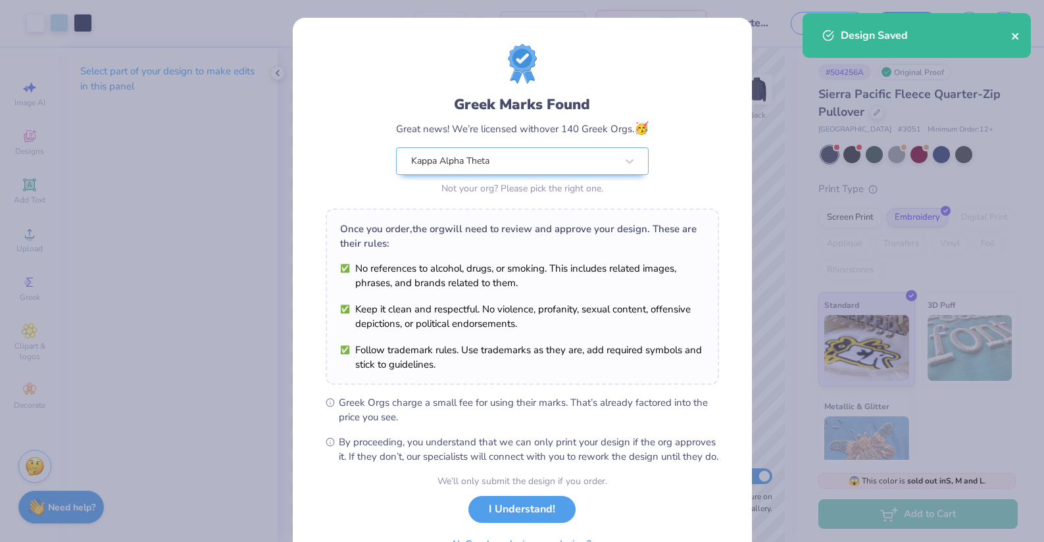
click at [1015, 42] on button "close" at bounding box center [1015, 36] width 9 height 16
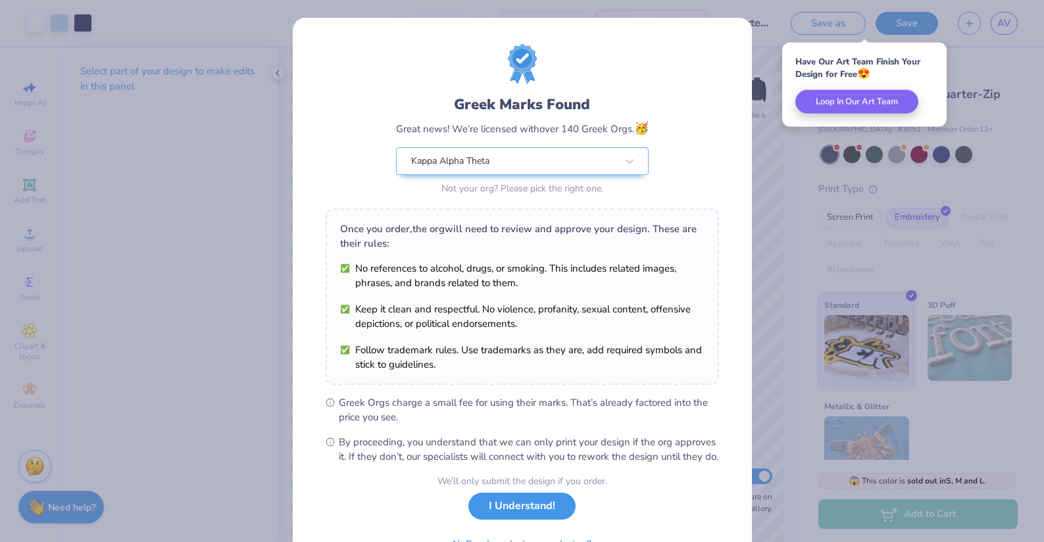
click at [538, 520] on button "I Understand!" at bounding box center [521, 506] width 107 height 27
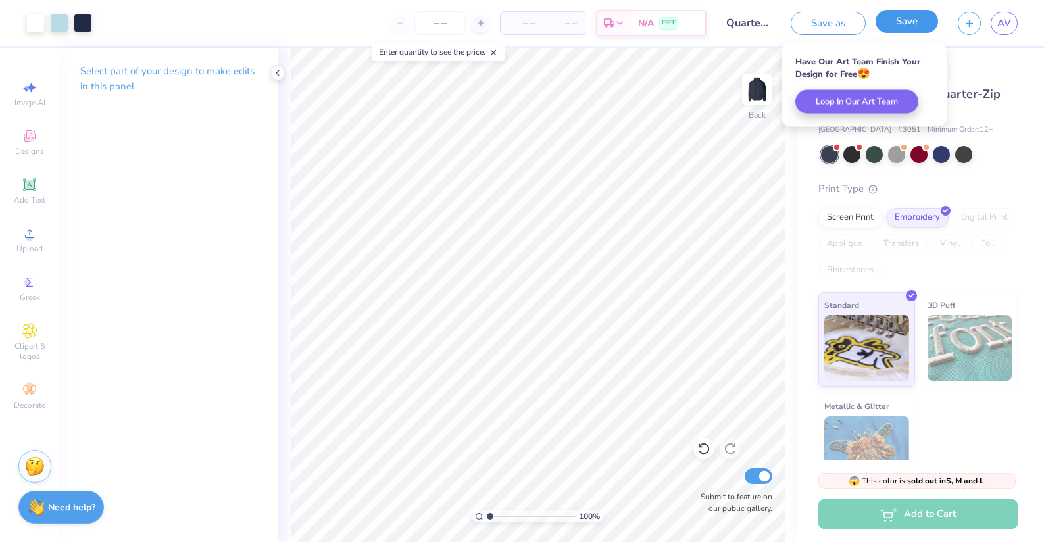
click at [904, 24] on button "Save" at bounding box center [907, 21] width 63 height 23
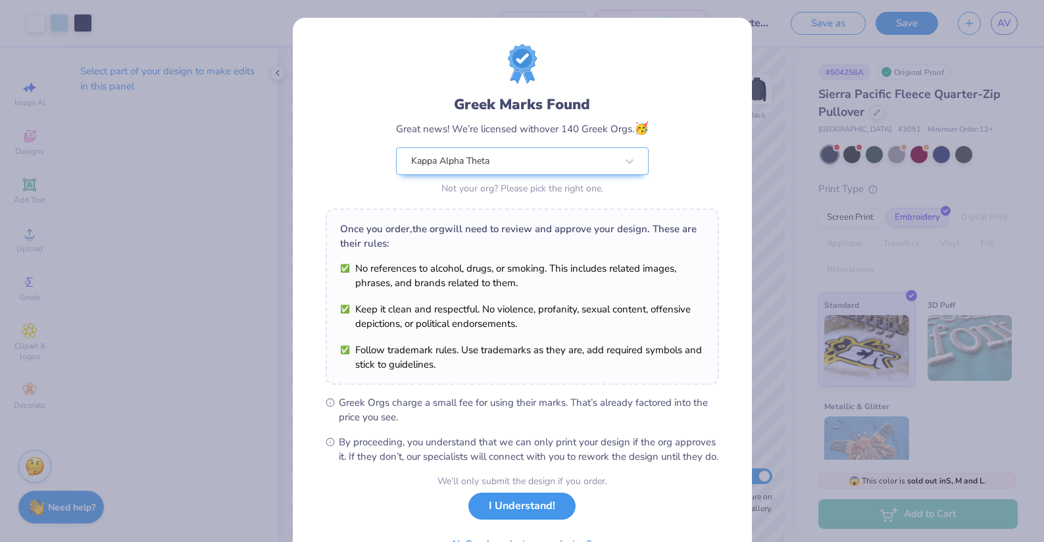
click at [543, 520] on button "I Understand!" at bounding box center [521, 506] width 107 height 27
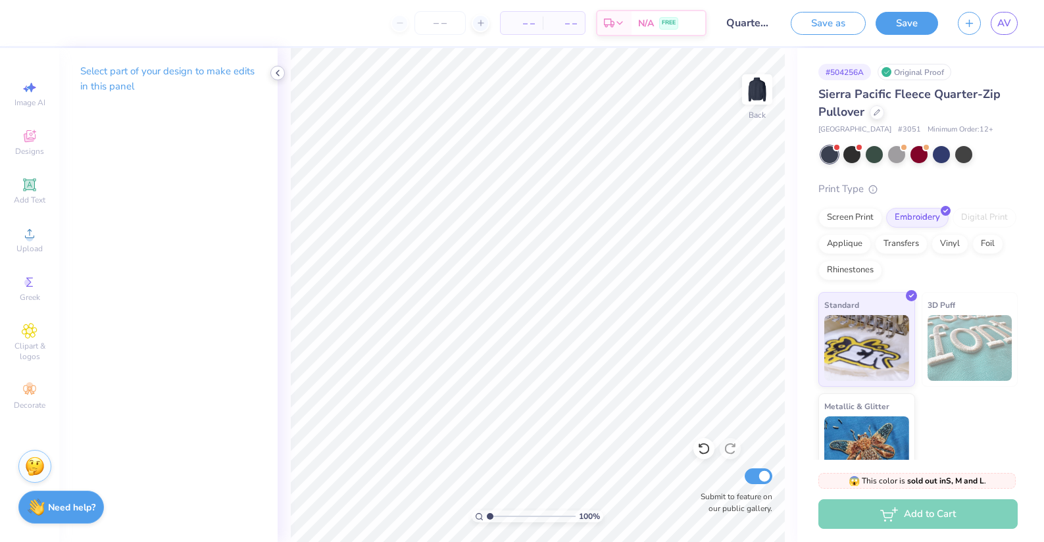
click at [278, 72] on icon at bounding box center [277, 73] width 11 height 11
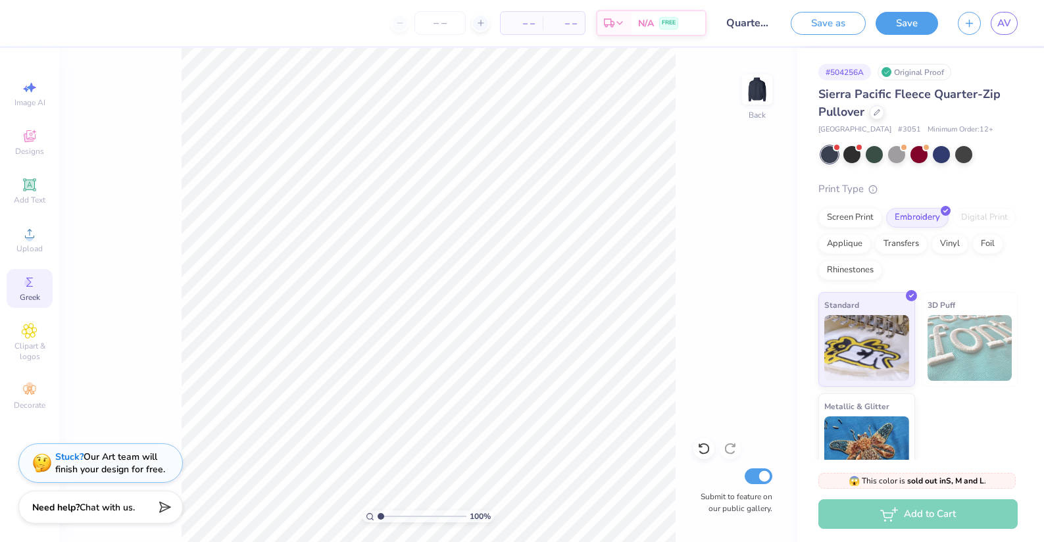
click at [32, 297] on span "Greek" at bounding box center [30, 297] width 20 height 11
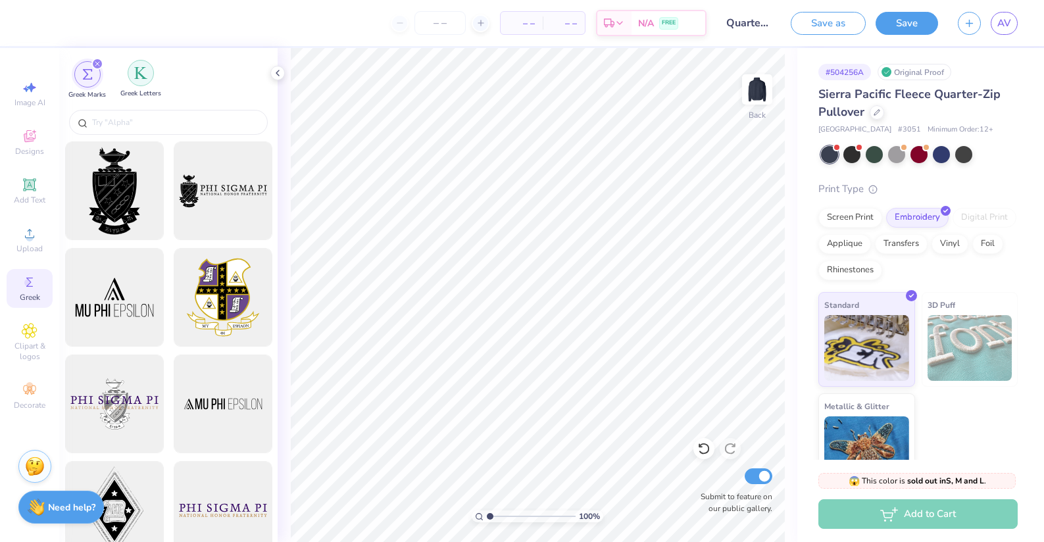
click at [128, 76] on div "filter for Greek Letters" at bounding box center [141, 73] width 26 height 26
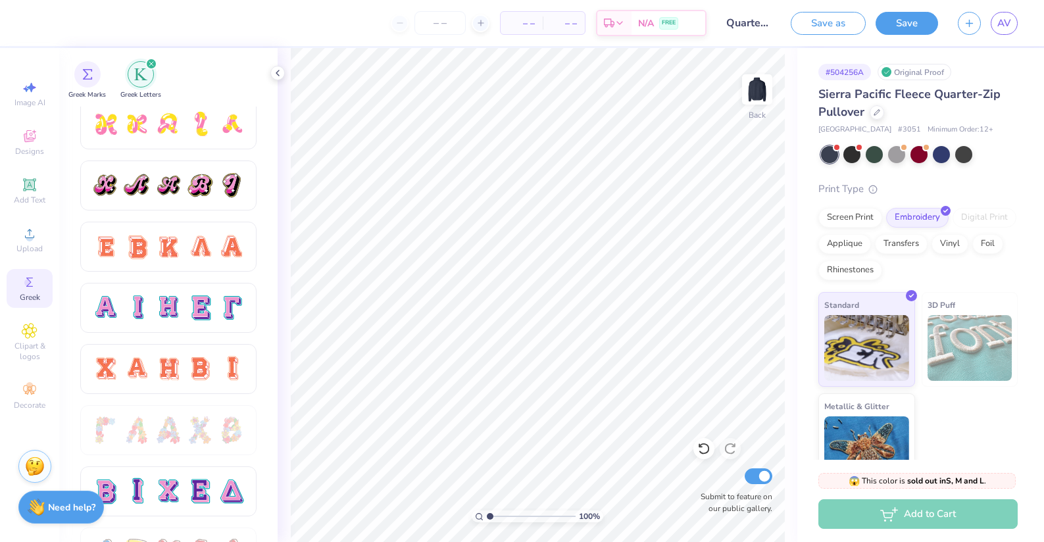
scroll to position [748, 0]
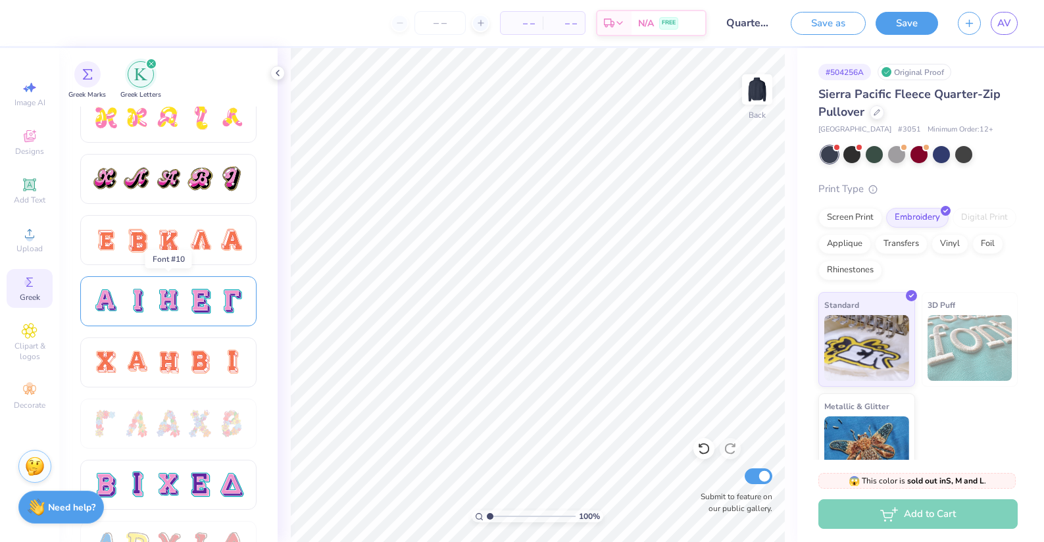
click at [195, 315] on div at bounding box center [200, 302] width 28 height 28
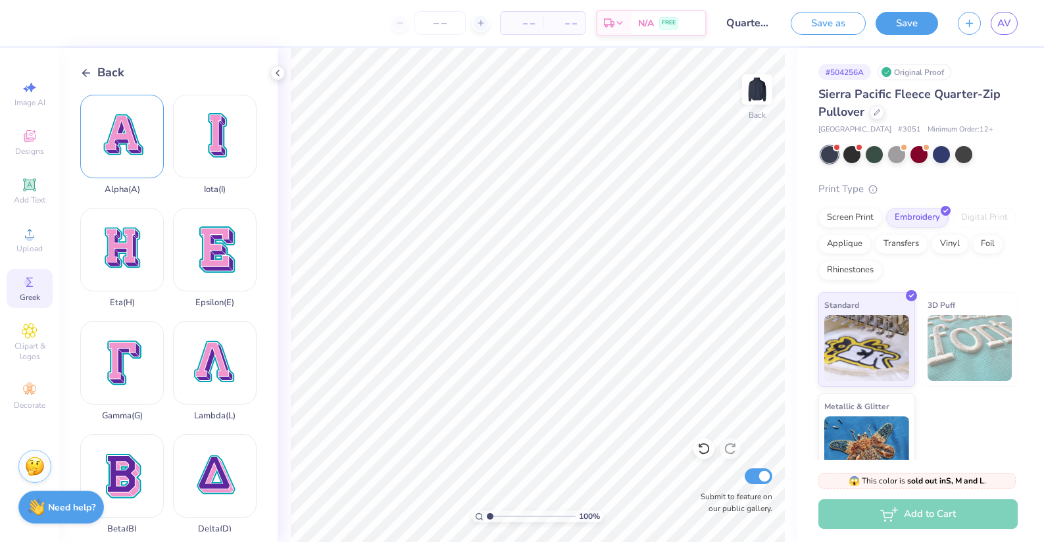
click at [138, 164] on div "Alpha ( A )" at bounding box center [122, 145] width 84 height 100
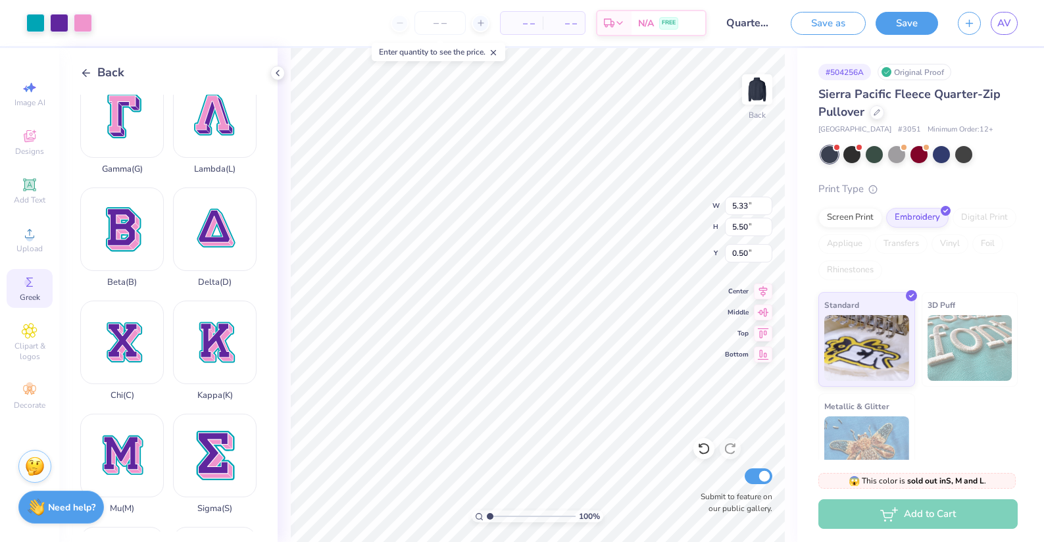
scroll to position [291, 0]
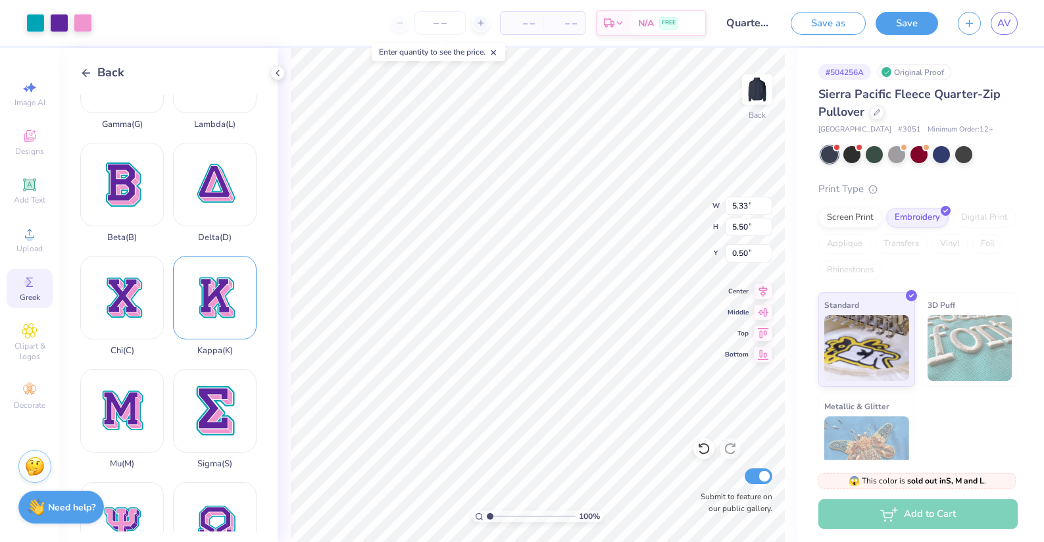
click at [205, 320] on div "Kappa ( K )" at bounding box center [215, 306] width 84 height 100
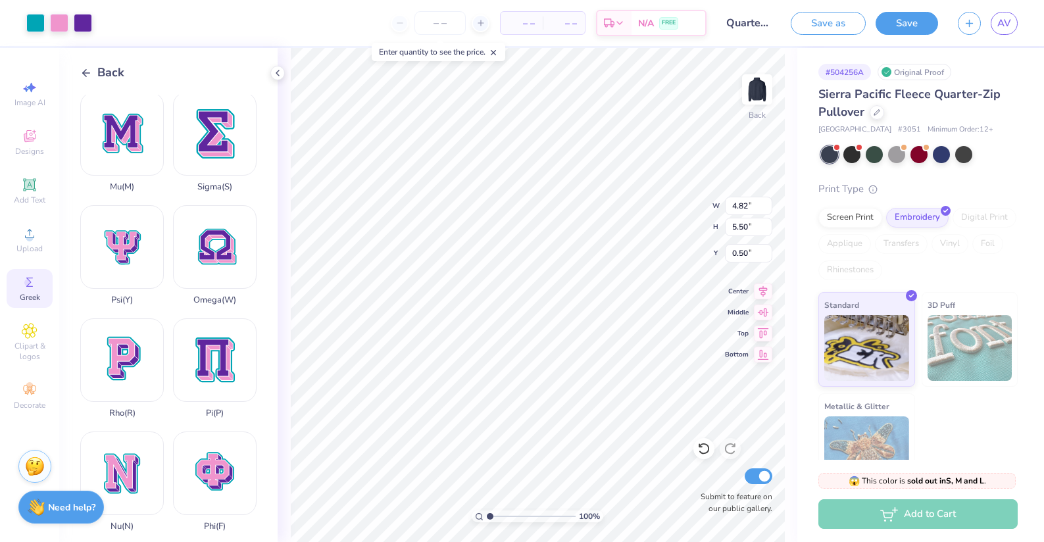
scroll to position [924, 0]
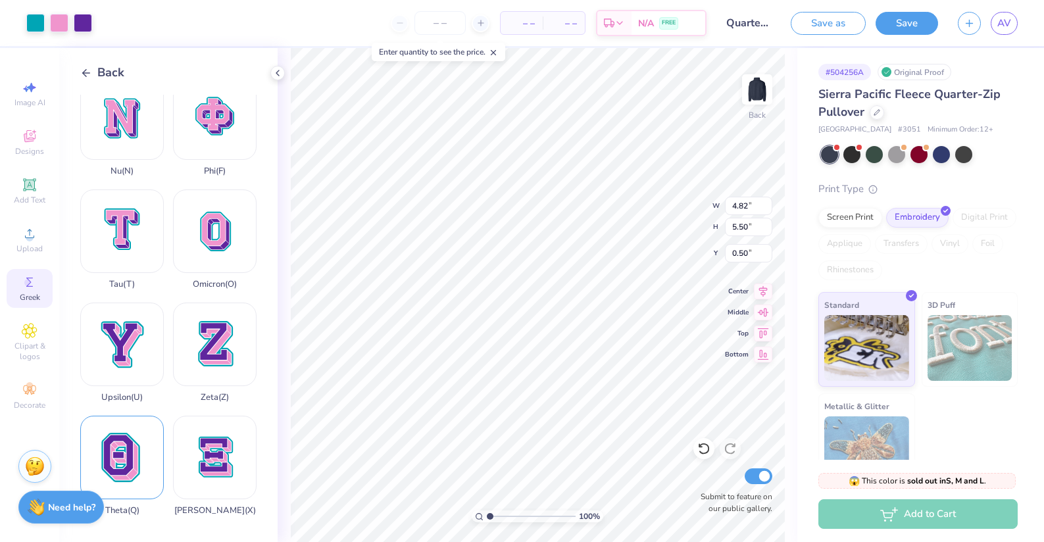
click at [143, 448] on div "Theta ( Q )" at bounding box center [122, 466] width 84 height 100
type input "4.82"
click at [685, 221] on div "100 % Back W 4.29 4.29 " H 5.50 5.50 " Y 0.50 0.50 " Center Middle Top Bottom S…" at bounding box center [538, 295] width 520 height 494
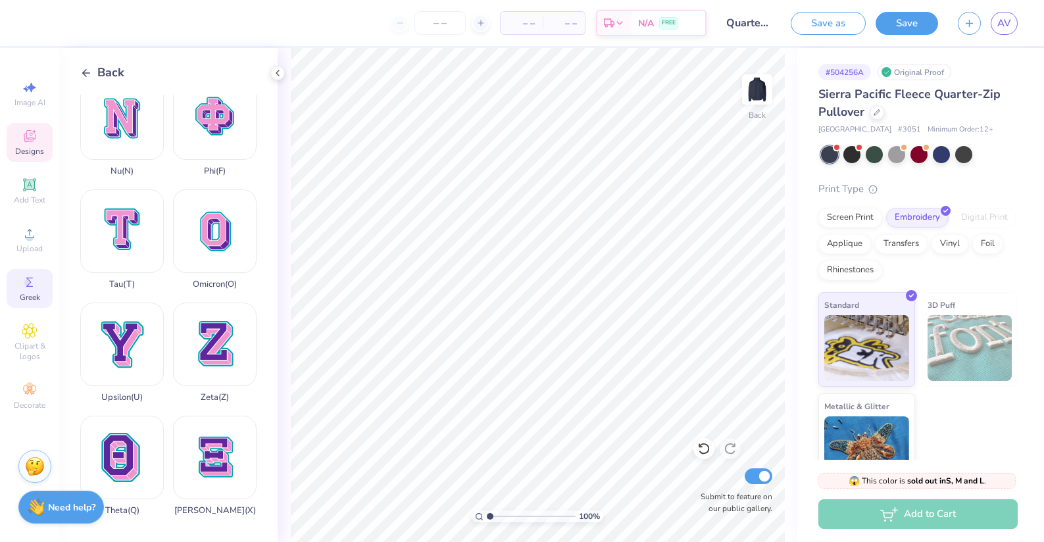
click at [24, 128] on div "Designs" at bounding box center [30, 142] width 46 height 39
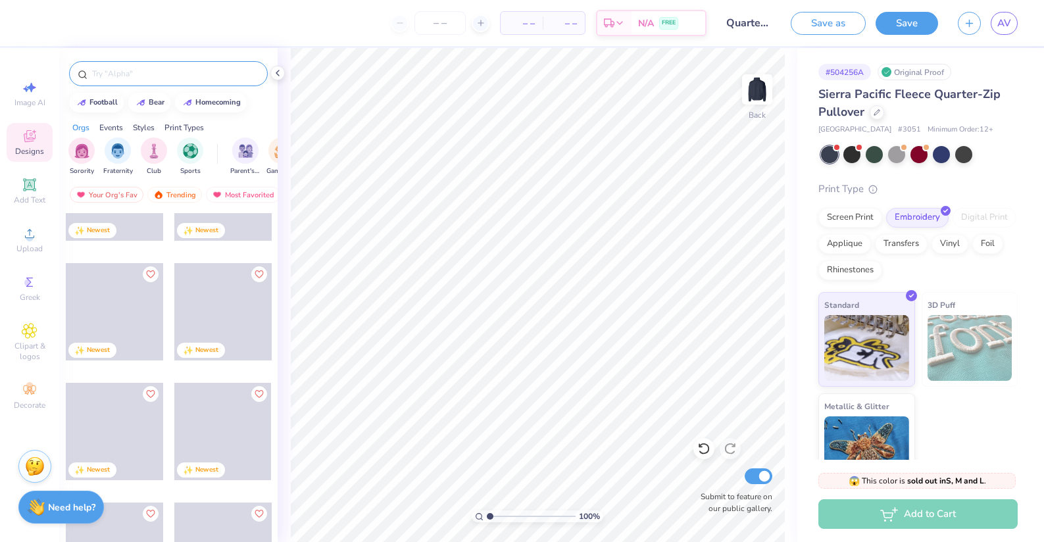
scroll to position [931, 0]
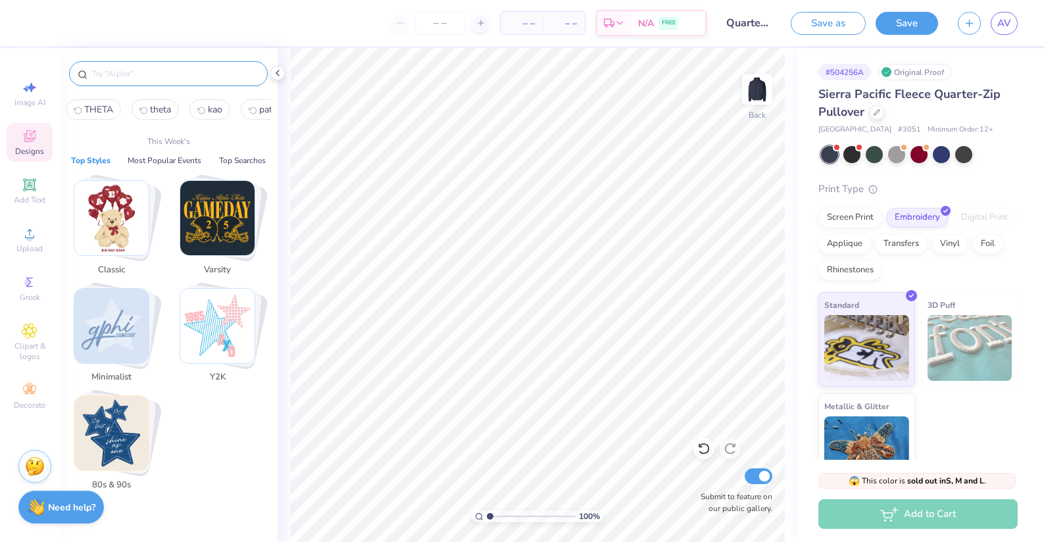
click at [159, 72] on input "text" at bounding box center [175, 73] width 168 height 13
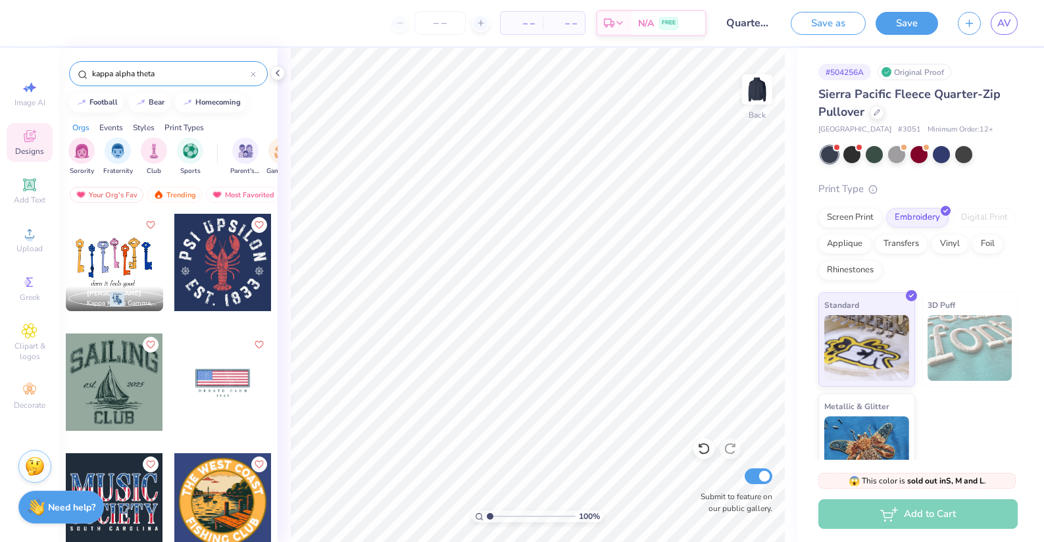
type input "kappa alpha theta"
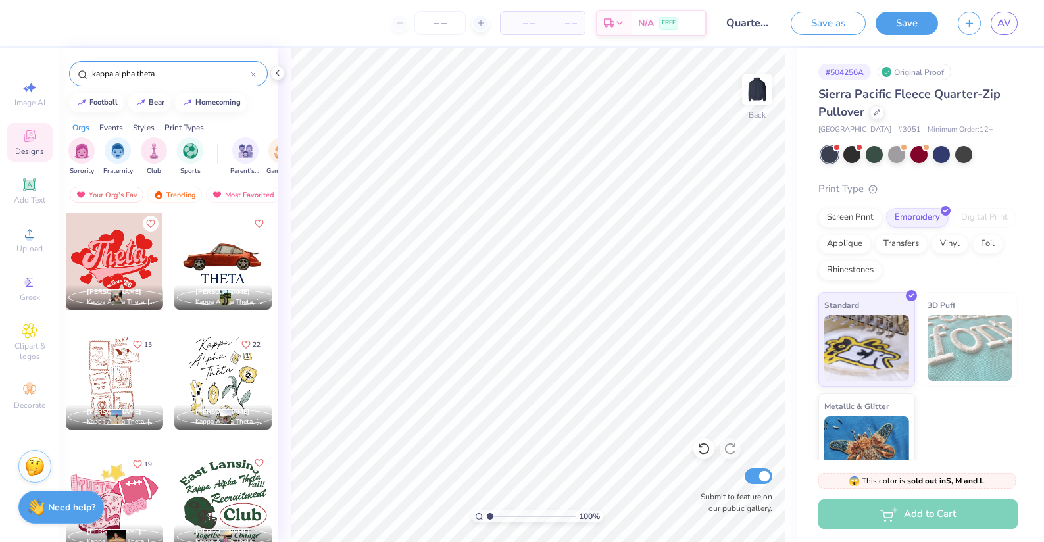
scroll to position [7765, 0]
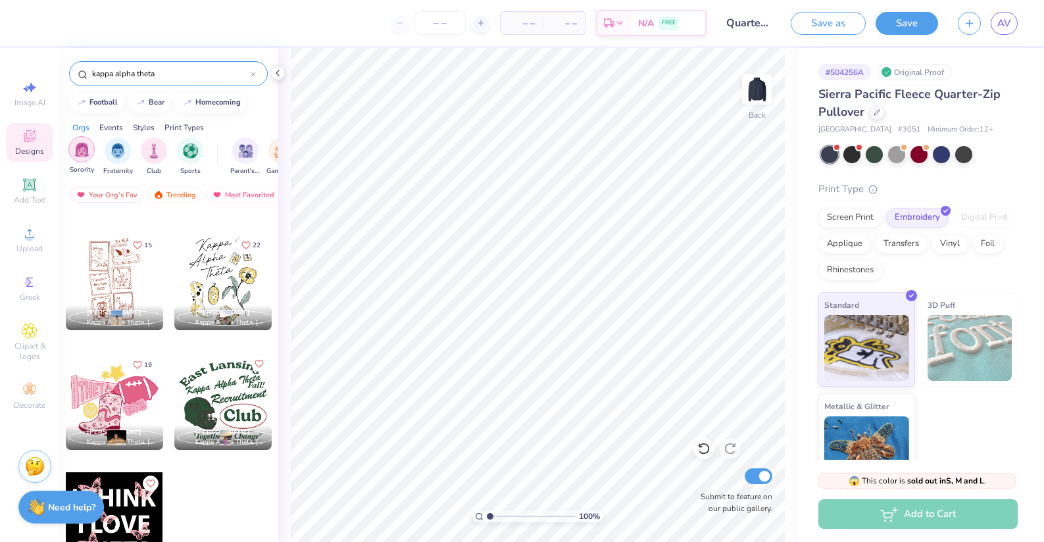
click at [84, 151] on img "filter for Sorority" at bounding box center [81, 149] width 15 height 15
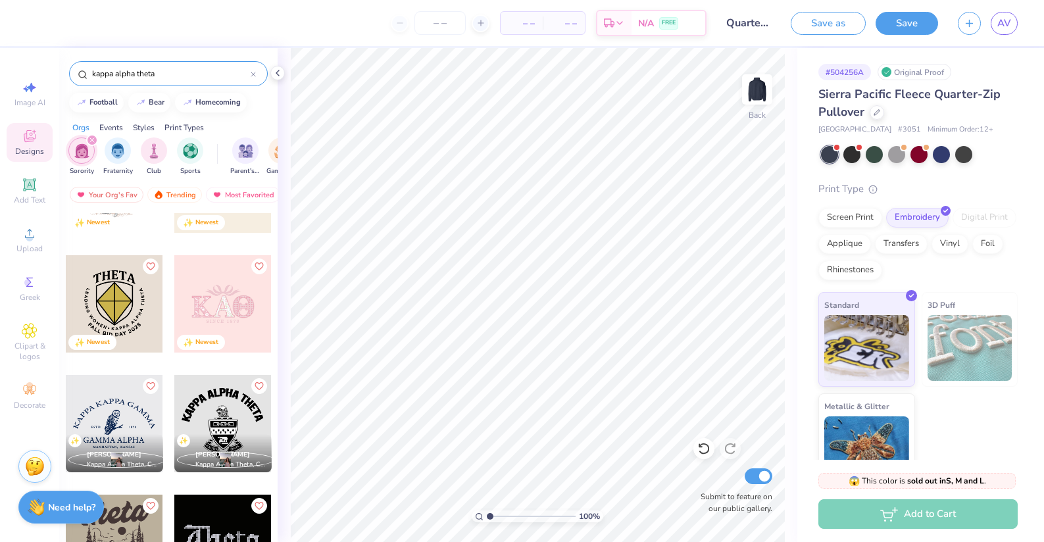
scroll to position [935, 0]
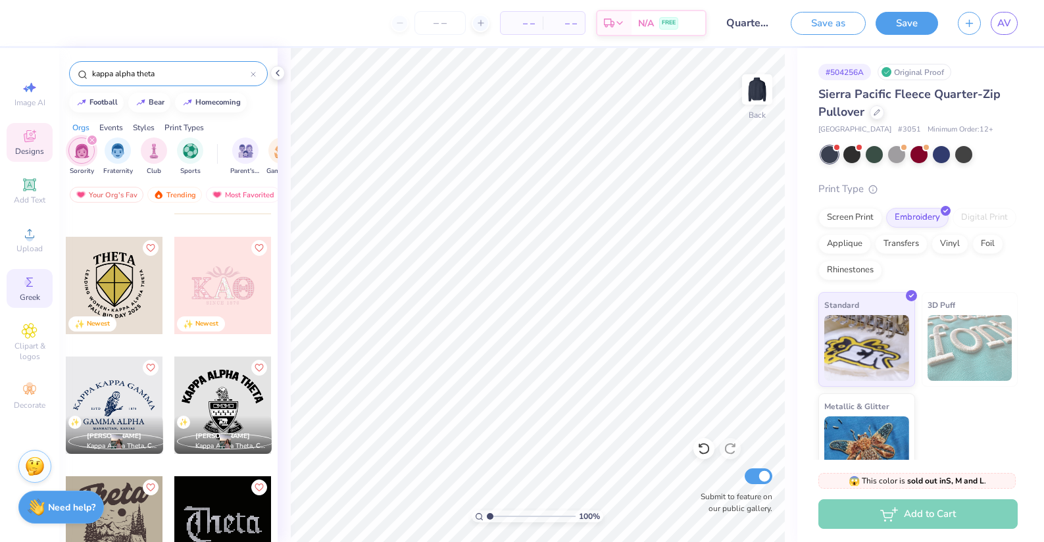
click at [30, 291] on div "Greek" at bounding box center [30, 288] width 46 height 39
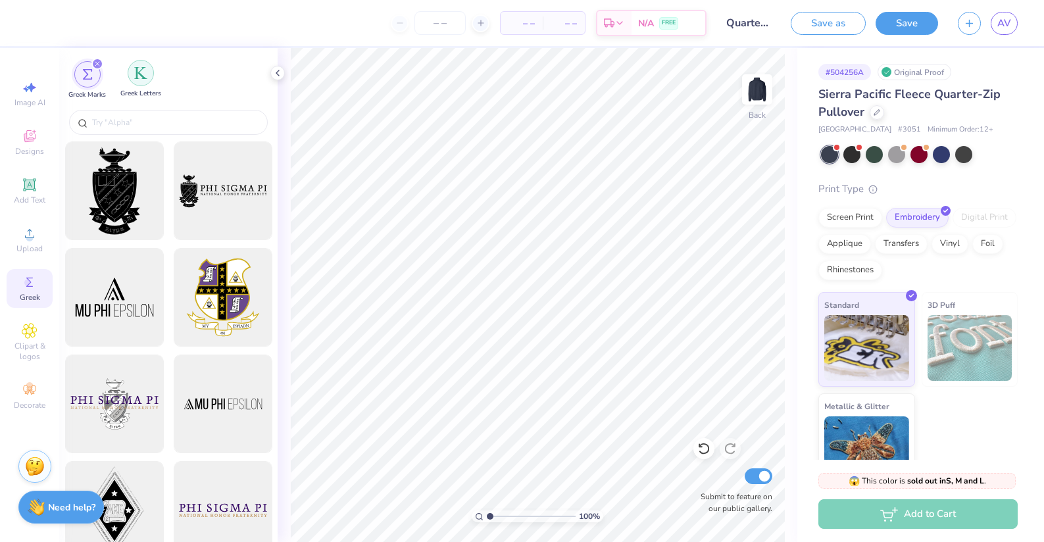
click at [142, 76] on img "filter for Greek Letters" at bounding box center [140, 72] width 13 height 13
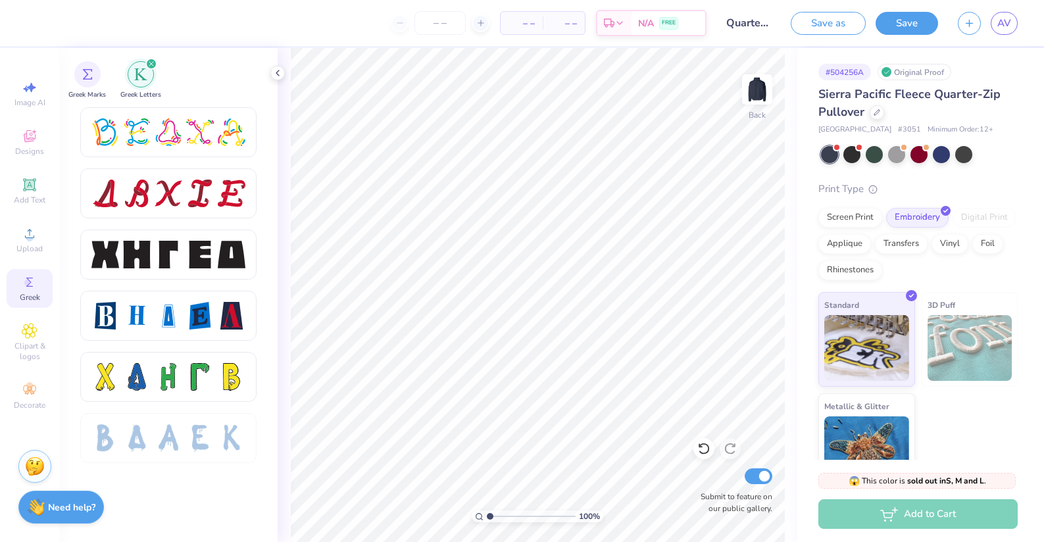
scroll to position [1480, 0]
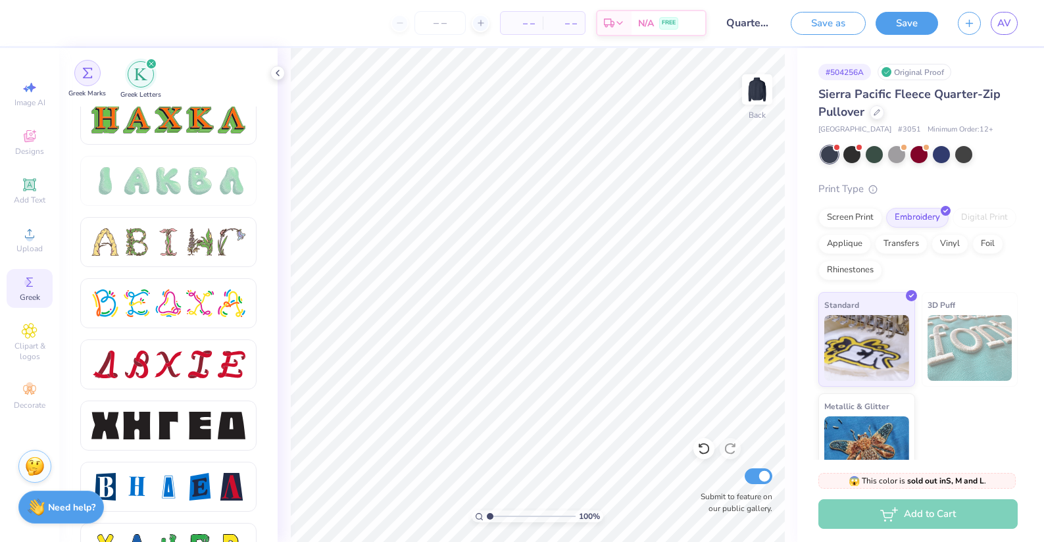
click at [91, 70] on img "filter for Greek Marks" at bounding box center [87, 73] width 11 height 11
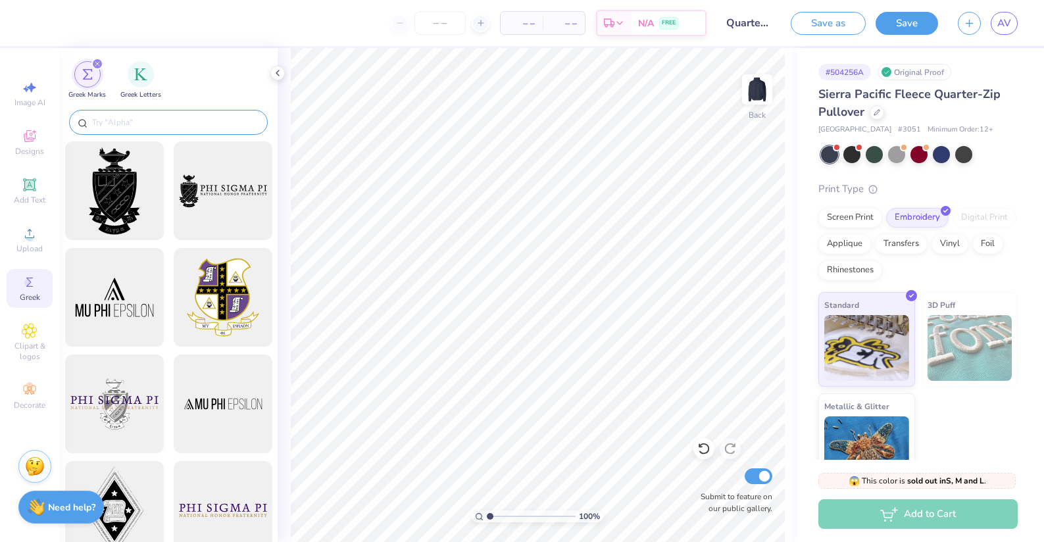
click at [142, 118] on input "text" at bounding box center [175, 122] width 168 height 13
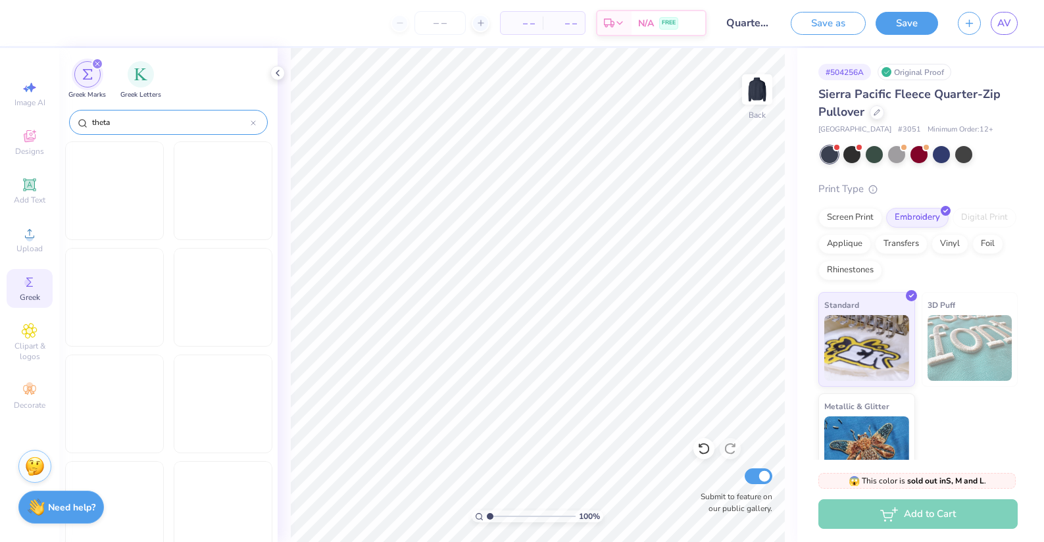
type input "theta"
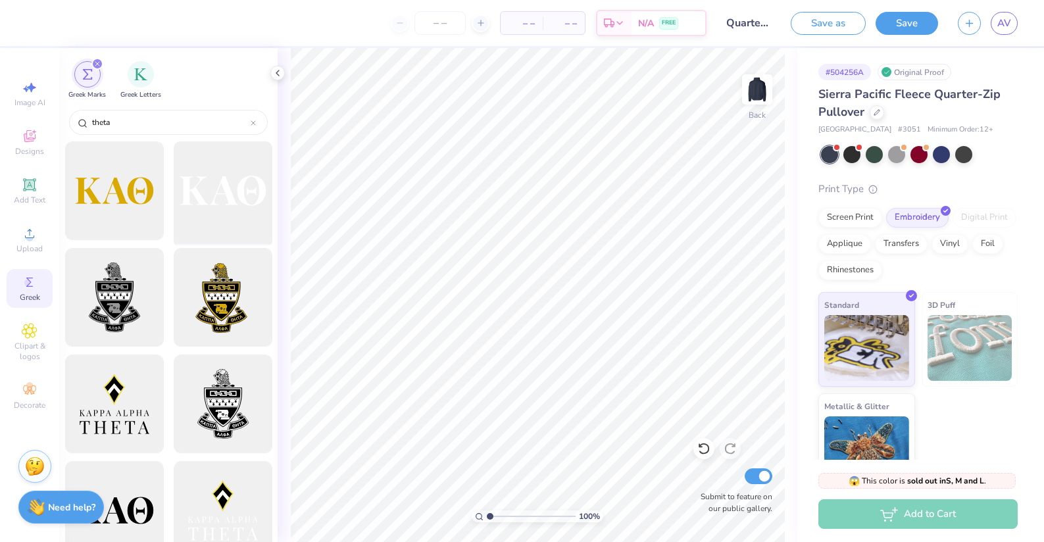
click at [213, 220] on div at bounding box center [222, 191] width 109 height 109
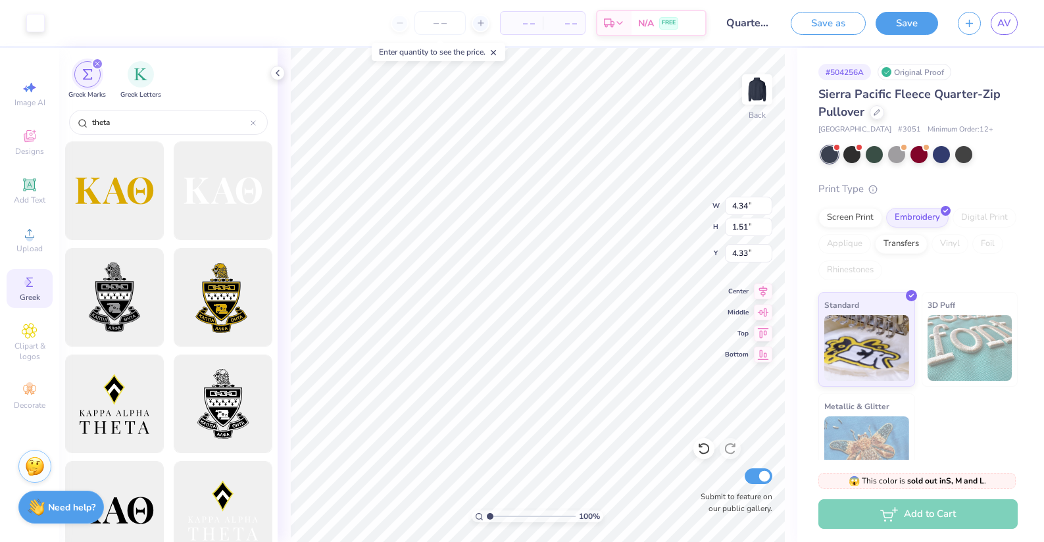
type input "4.34"
type input "1.51"
type input "2.25"
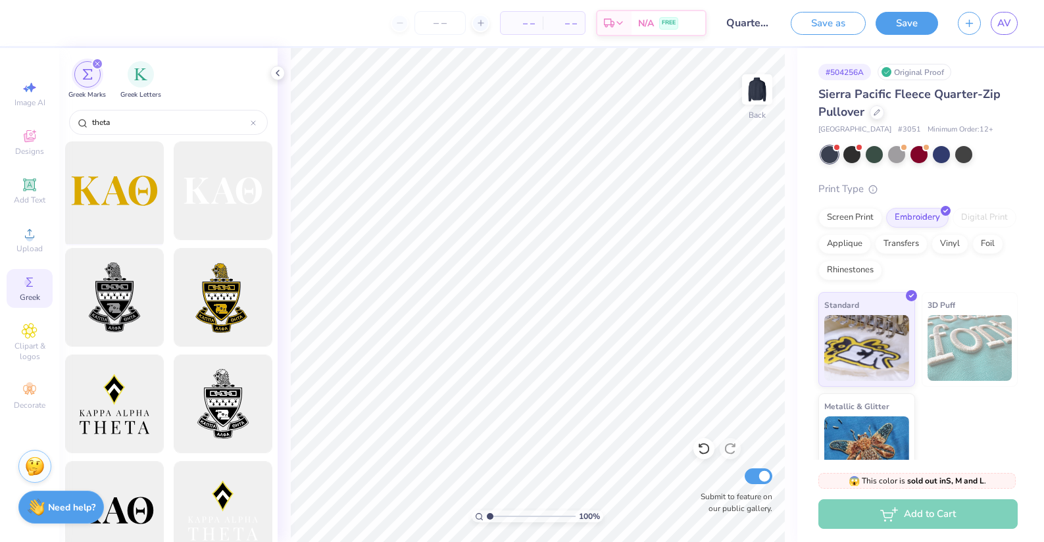
click at [108, 202] on div at bounding box center [114, 191] width 109 height 109
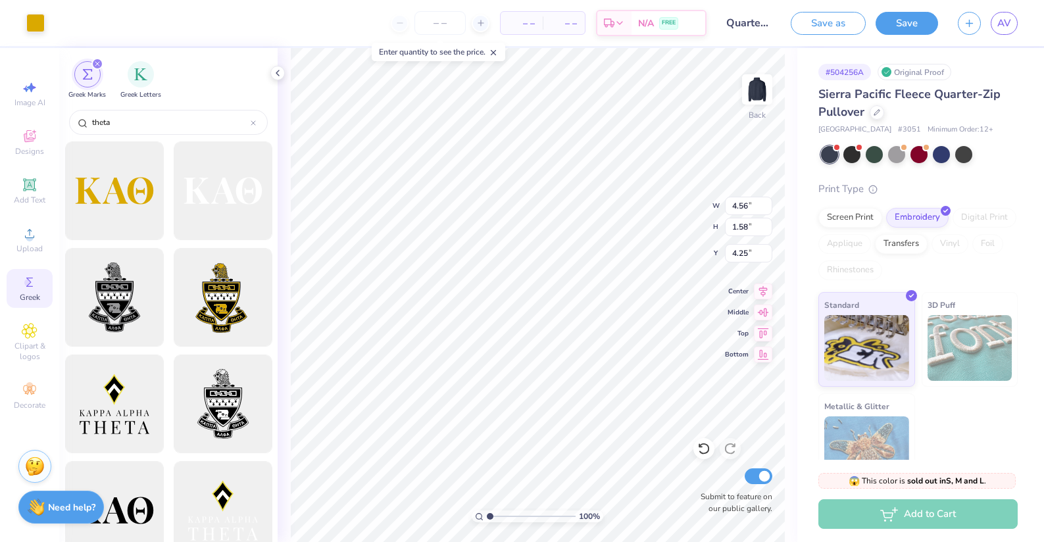
type input "4.56"
type input "1.58"
type input "2.21"
